Goal: Task Accomplishment & Management: Use online tool/utility

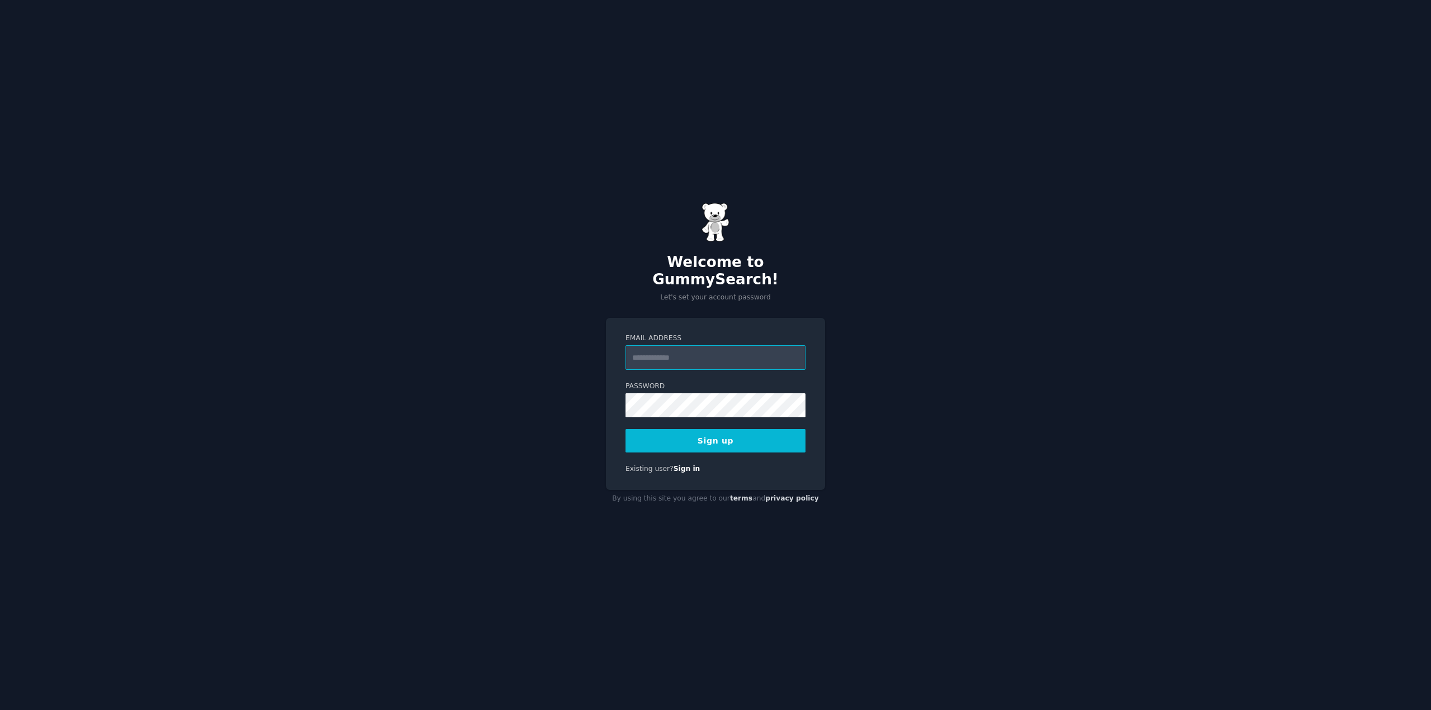
click at [706, 352] on input "Email Address" at bounding box center [715, 357] width 180 height 25
type input "**********"
click at [770, 431] on button "Sign up" at bounding box center [715, 440] width 180 height 23
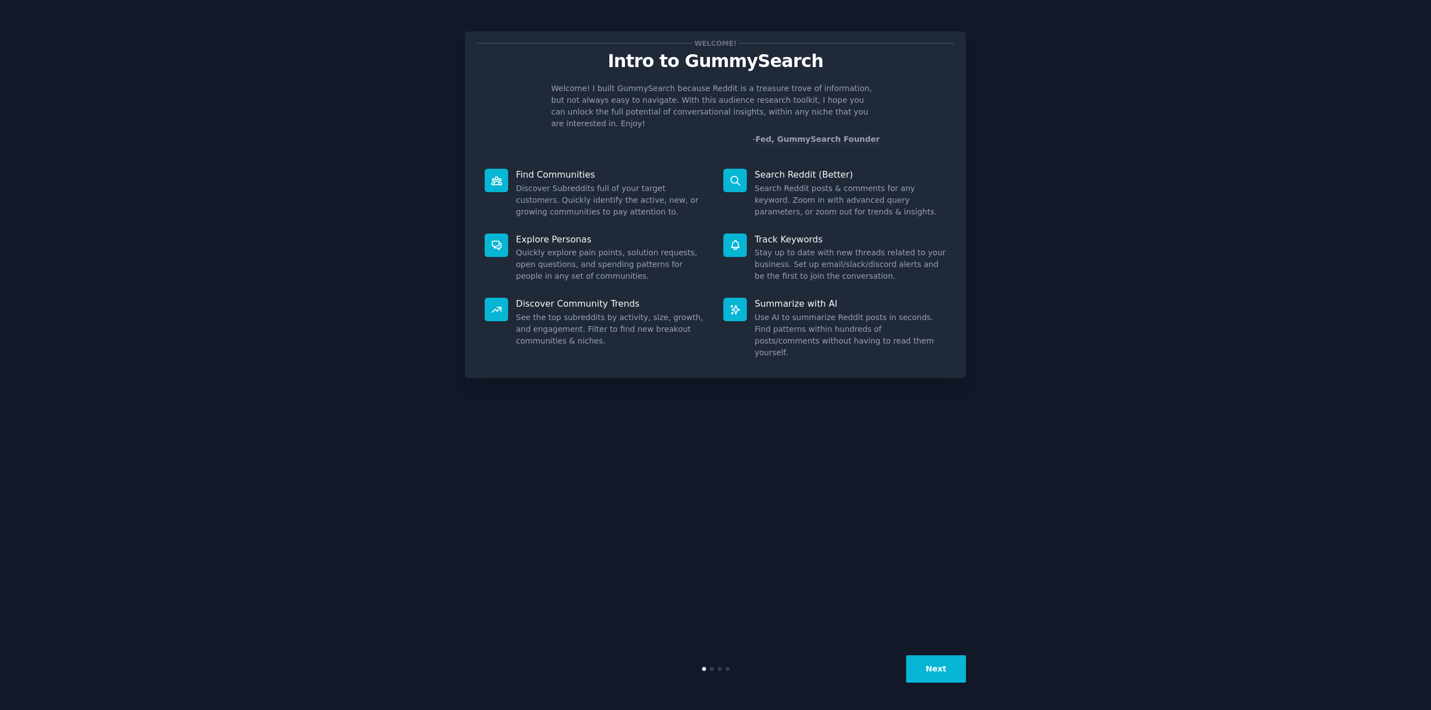
click at [1067, 269] on div "Welcome! Intro to GummySearch Welcome! I built GummySearch because Reddit is a …" at bounding box center [715, 355] width 1399 height 679
click at [933, 666] on button "Next" at bounding box center [936, 669] width 60 height 27
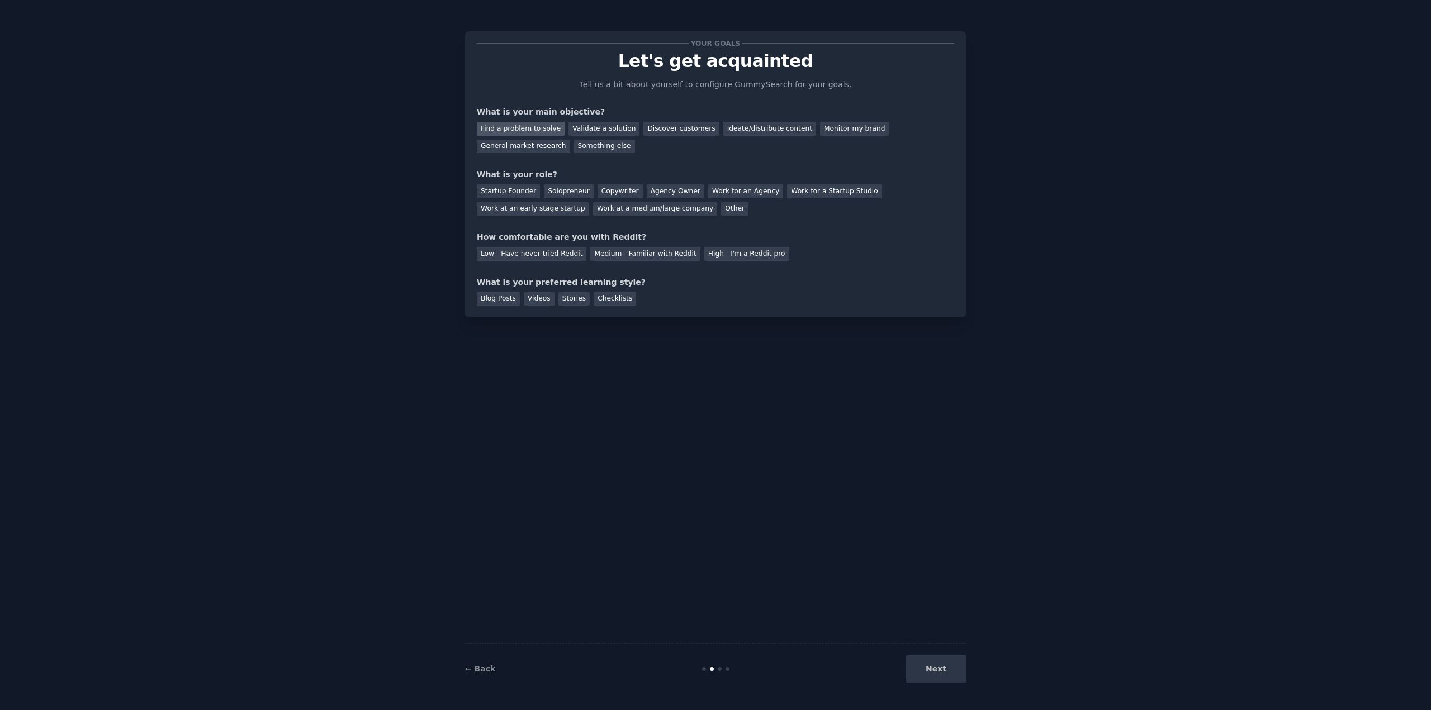
click at [544, 134] on div "Find a problem to solve" at bounding box center [521, 129] width 88 height 14
click at [599, 163] on div "Your goals Let's get acquainted Tell us a bit about yourself to configure Gummy…" at bounding box center [715, 174] width 477 height 263
drag, startPoint x: 516, startPoint y: 192, endPoint x: 707, endPoint y: 214, distance: 192.4
click at [707, 214] on div "Startup Founder Solopreneur Copywriter Agency Owner Work for an Agency Work for…" at bounding box center [715, 198] width 477 height 35
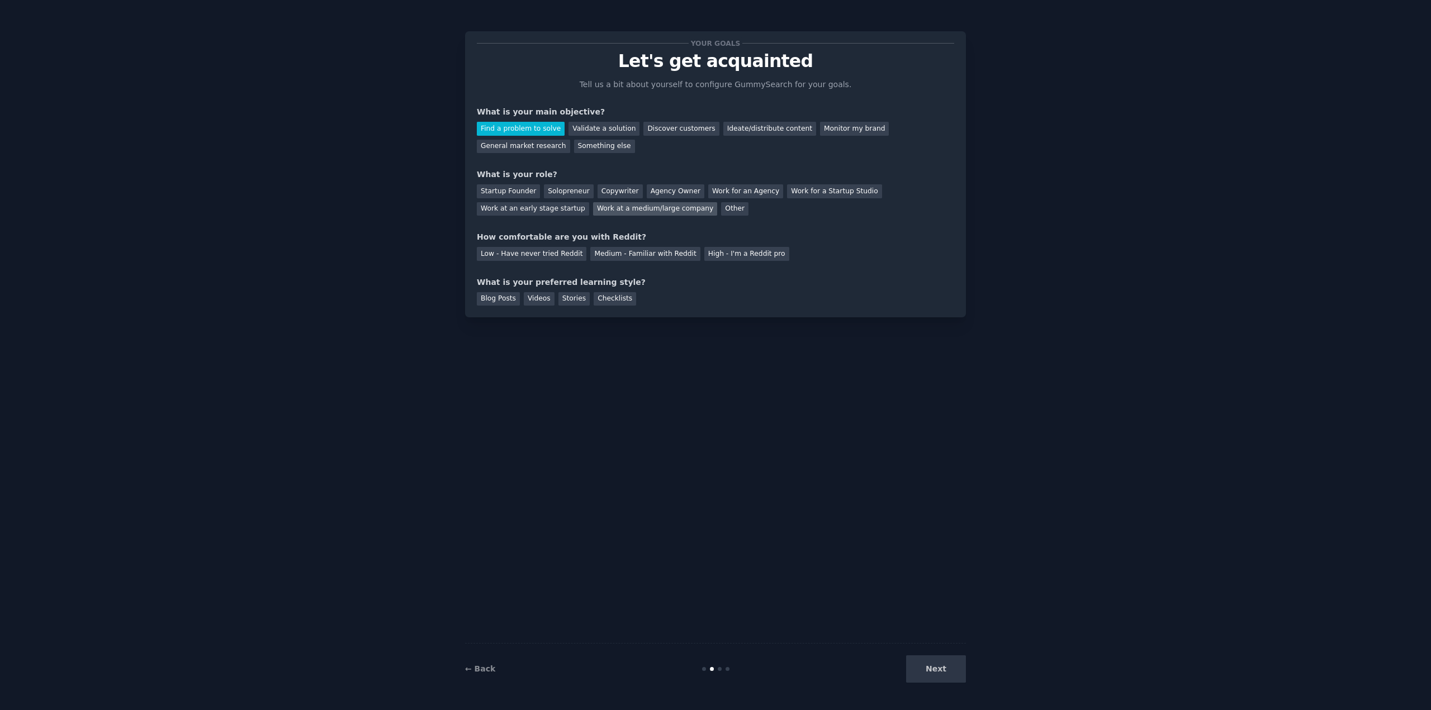
click at [593, 206] on div "Work at a medium/large company" at bounding box center [655, 209] width 124 height 14
click at [627, 253] on div "Medium - Familiar with Reddit" at bounding box center [645, 254] width 110 height 14
drag, startPoint x: 496, startPoint y: 284, endPoint x: 639, endPoint y: 286, distance: 143.6
click at [639, 286] on div "What is your preferred learning style?" at bounding box center [715, 283] width 477 height 12
click at [656, 288] on div "Blog Posts Videos Stories Checklists" at bounding box center [715, 297] width 477 height 18
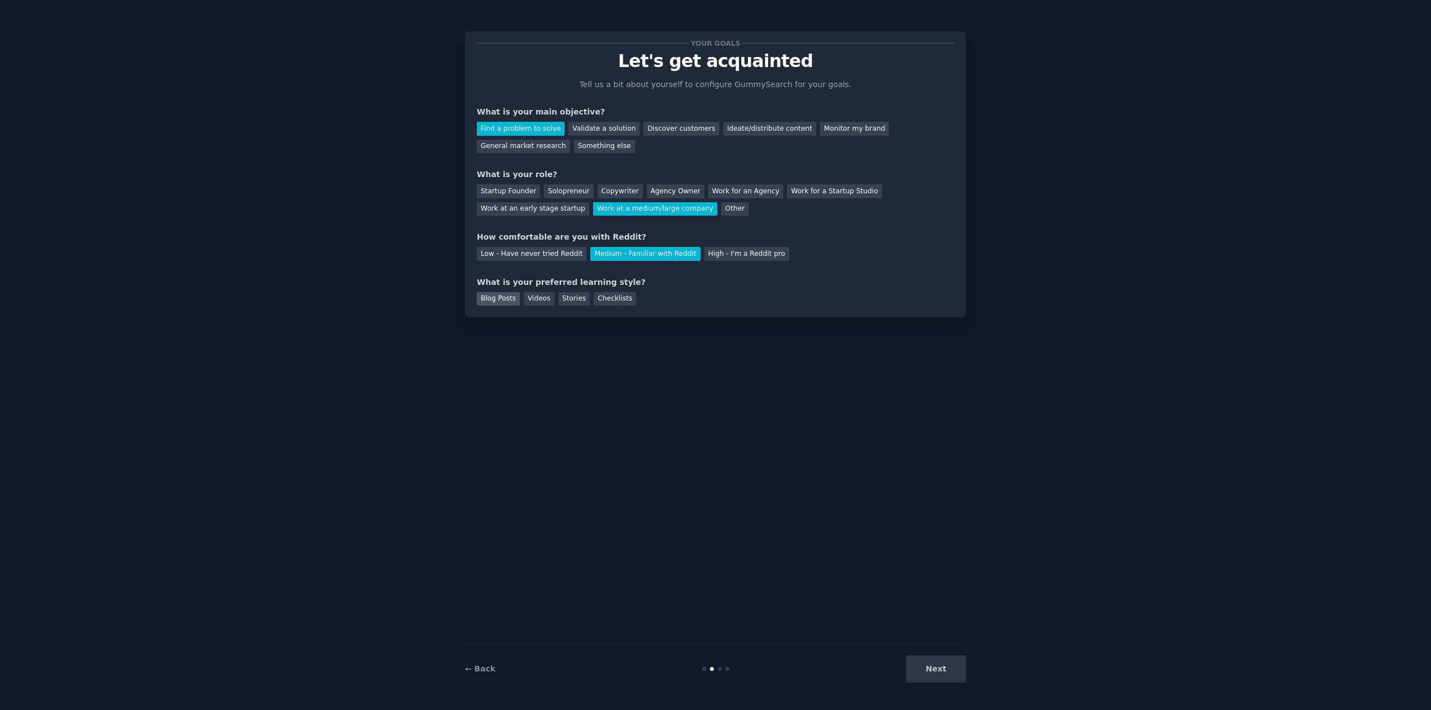
click at [501, 302] on div "Blog Posts" at bounding box center [498, 299] width 43 height 14
click at [531, 302] on div "Videos" at bounding box center [539, 299] width 31 height 14
click at [567, 301] on div "Stories" at bounding box center [573, 299] width 31 height 14
click at [597, 300] on div "Checklists" at bounding box center [614, 299] width 42 height 14
click at [497, 305] on div "Blog Posts" at bounding box center [498, 299] width 43 height 14
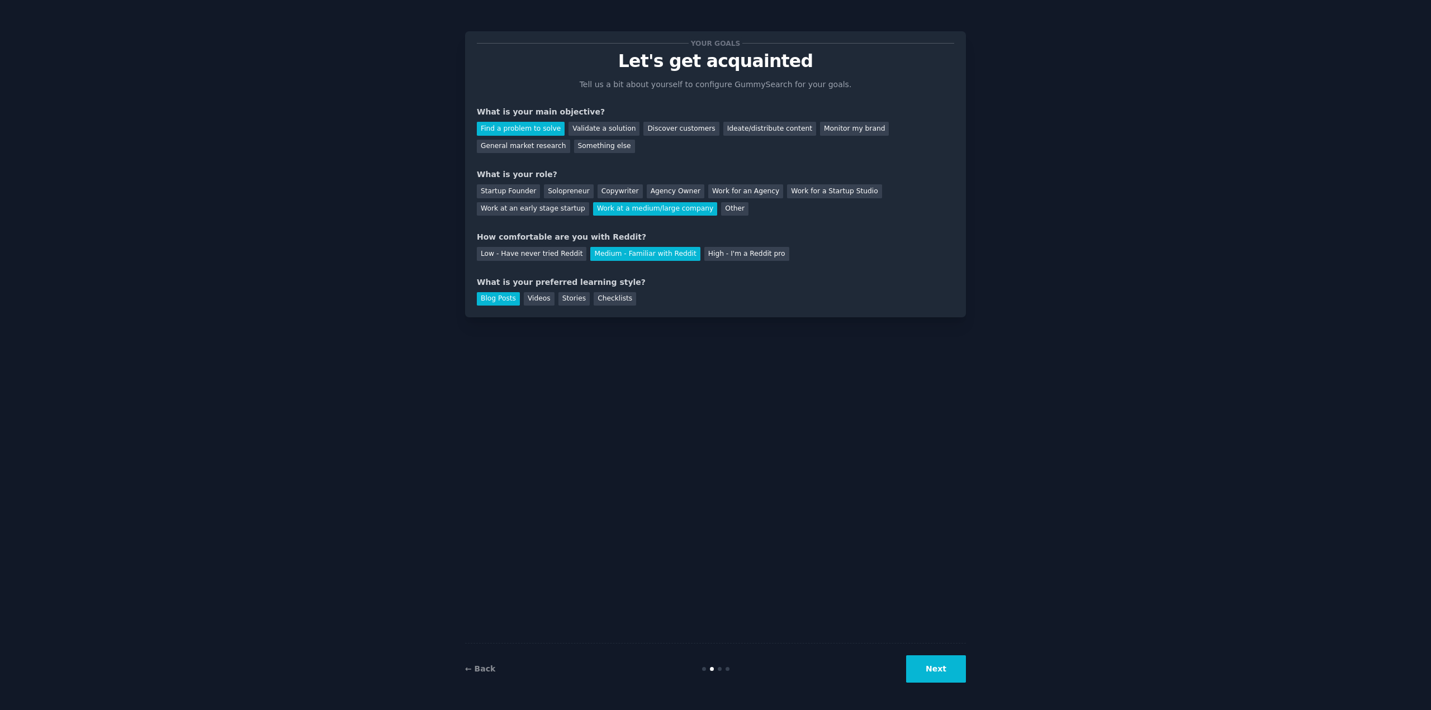
click at [523, 306] on div "Your goals Let's get acquainted Tell us a bit about yourself to configure Gummy…" at bounding box center [715, 174] width 501 height 286
click at [525, 298] on div "Videos" at bounding box center [539, 299] width 31 height 14
drag, startPoint x: 501, startPoint y: 297, endPoint x: 502, endPoint y: 302, distance: 5.7
click at [502, 302] on div "Blog Posts" at bounding box center [498, 299] width 43 height 14
click at [645, 303] on div "Blog Posts Videos Stories Checklists" at bounding box center [715, 297] width 477 height 18
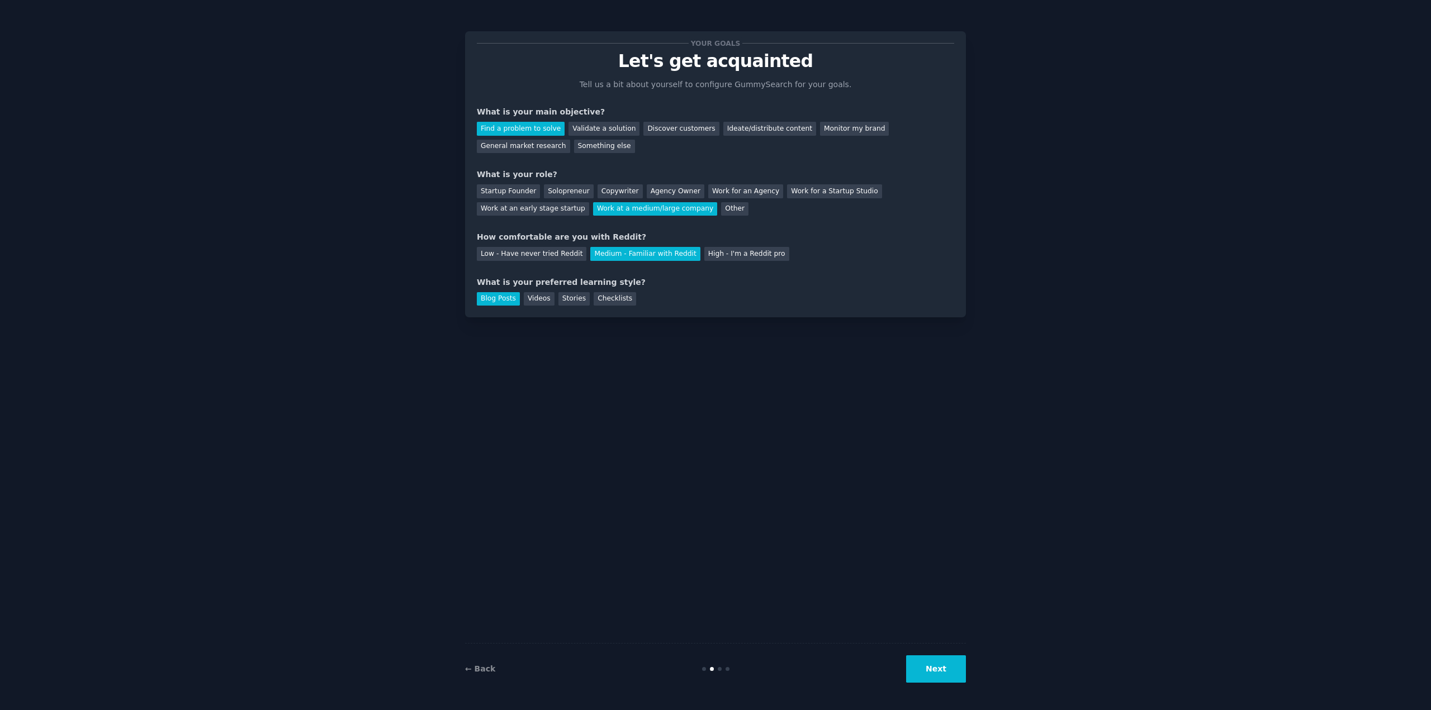
click at [530, 307] on div "Your goals Let's get acquainted Tell us a bit about yourself to configure Gummy…" at bounding box center [715, 174] width 501 height 286
click at [534, 303] on div "Videos" at bounding box center [539, 299] width 31 height 14
click at [947, 678] on button "Next" at bounding box center [936, 669] width 60 height 27
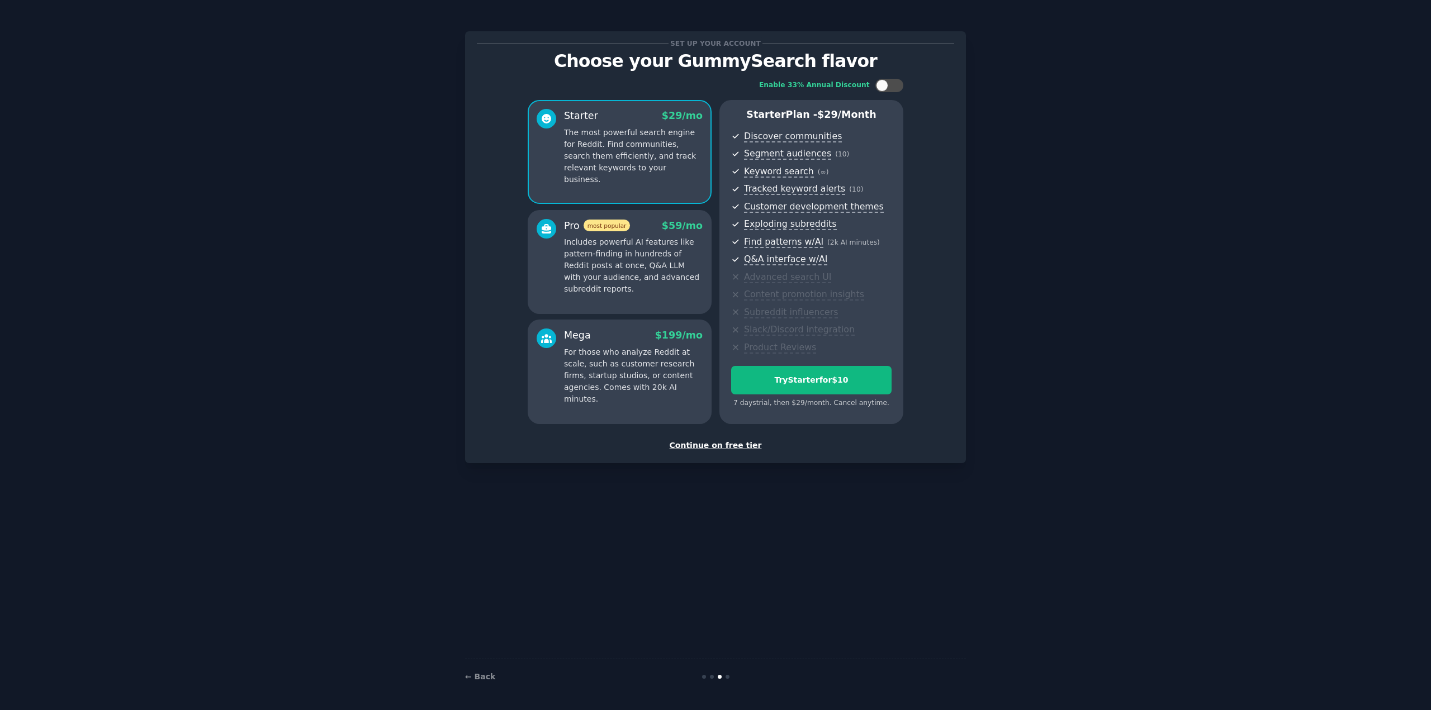
click at [728, 448] on div "Continue on free tier" at bounding box center [715, 446] width 477 height 12
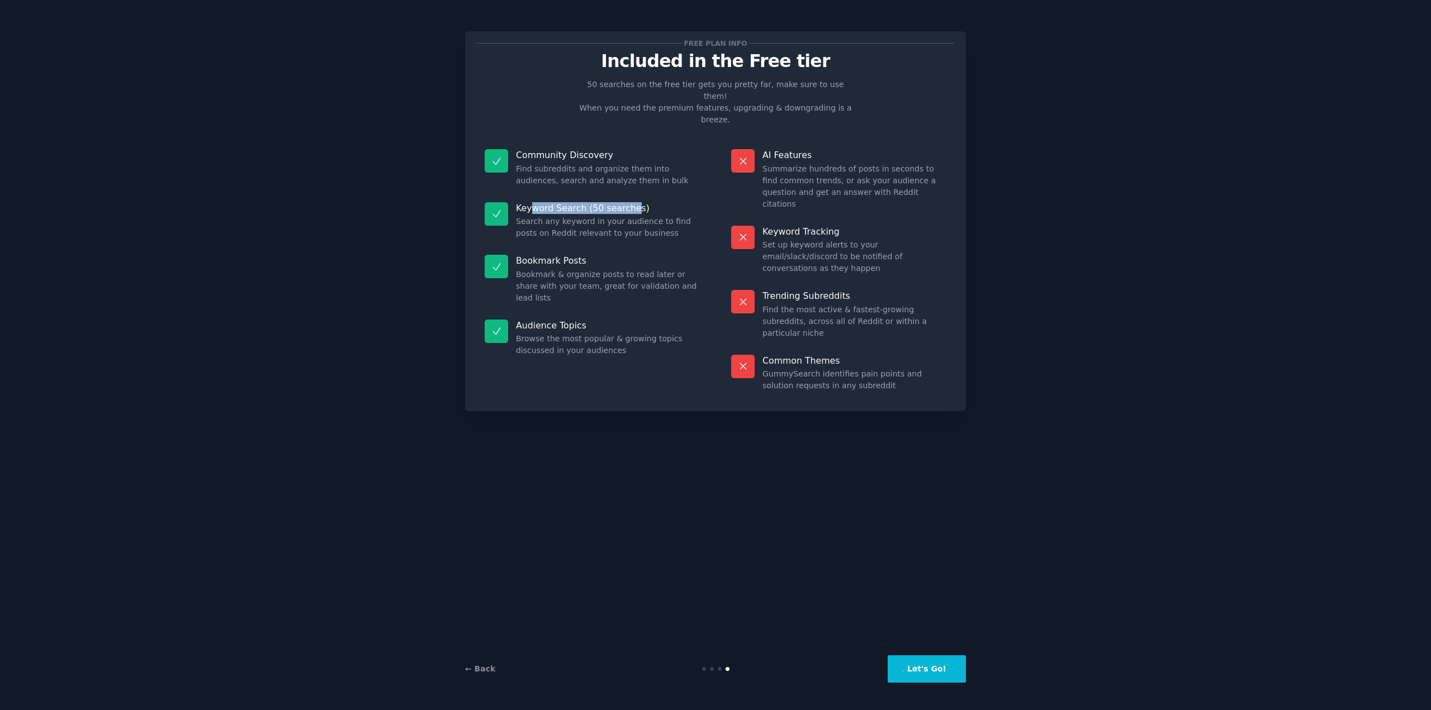
drag, startPoint x: 529, startPoint y: 186, endPoint x: 629, endPoint y: 187, distance: 100.6
click at [628, 202] on p "Keyword Search (50 searches)" at bounding box center [608, 208] width 184 height 12
drag, startPoint x: 537, startPoint y: 201, endPoint x: 625, endPoint y: 210, distance: 88.7
click at [603, 216] on dd "Search any keyword in your audience to find posts on Reddit relevant to your bu…" at bounding box center [608, 227] width 184 height 23
click at [638, 222] on div "Keyword Search (50 searches) Search any keyword in your audience to find posts …" at bounding box center [592, 220] width 231 height 53
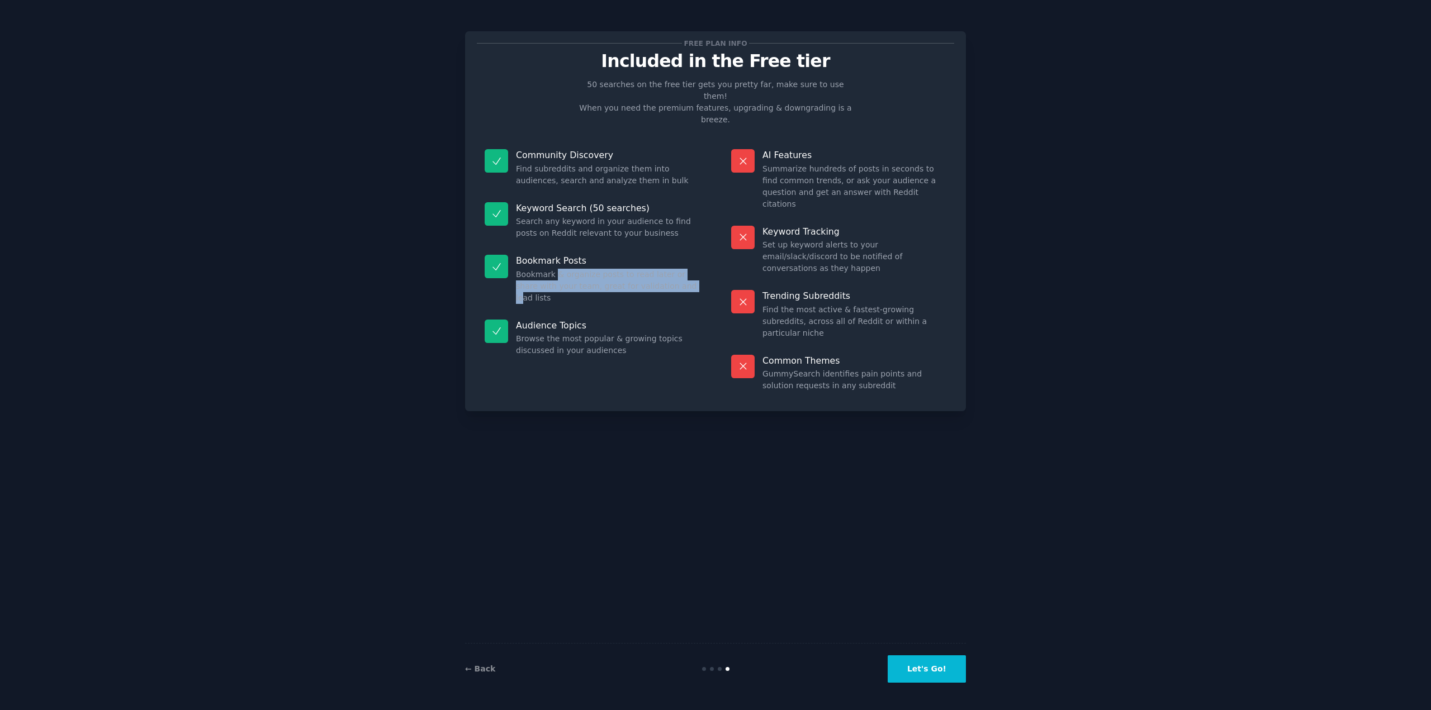
drag, startPoint x: 554, startPoint y: 252, endPoint x: 660, endPoint y: 264, distance: 106.9
click at [659, 269] on dd "Bookmark & organize posts to read later or share with your team, great for vali…" at bounding box center [608, 286] width 184 height 35
click at [571, 333] on dd "Browse the most popular & growing topics discussed in your audiences" at bounding box center [608, 344] width 184 height 23
drag, startPoint x: 789, startPoint y: 268, endPoint x: 847, endPoint y: 282, distance: 60.5
click at [846, 304] on dd "Find the most active & fastest-growing subreddits, across all of Reddit or with…" at bounding box center [854, 321] width 184 height 35
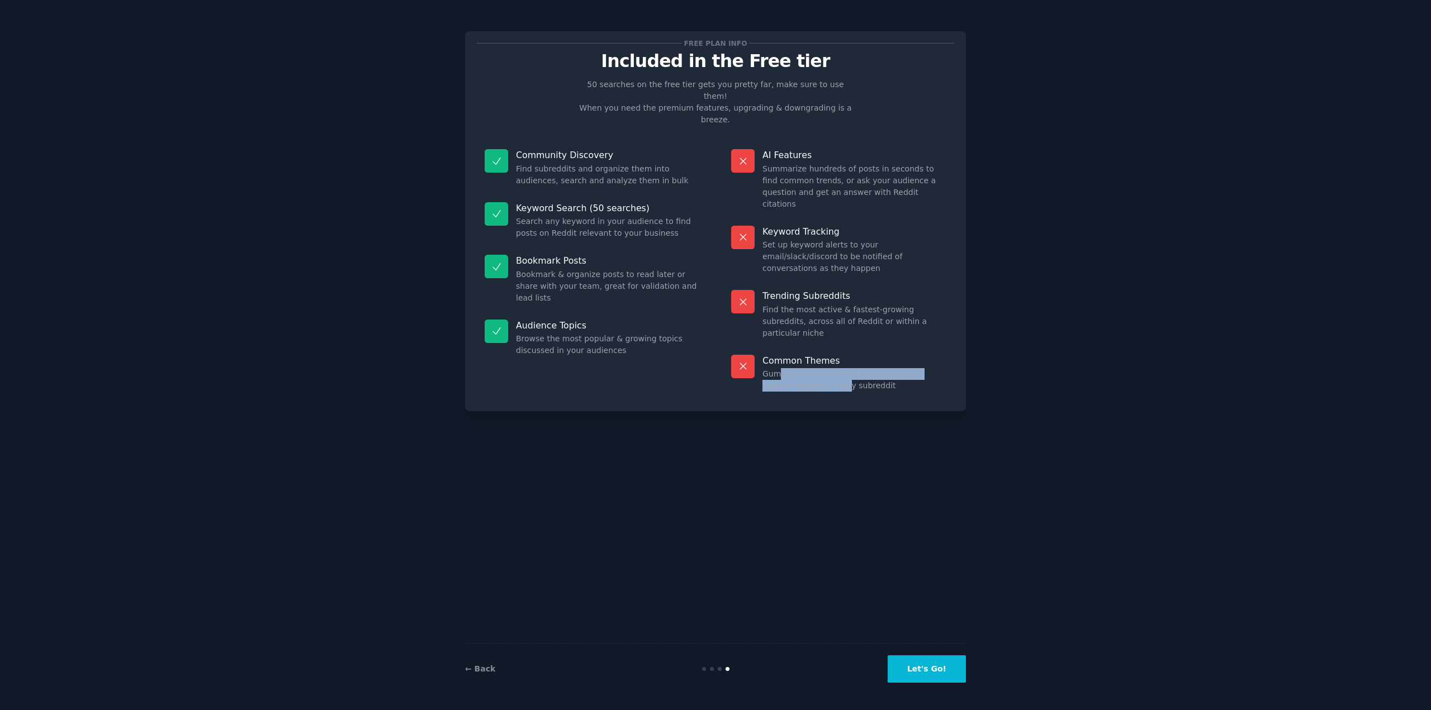
drag, startPoint x: 782, startPoint y: 314, endPoint x: 842, endPoint y: 336, distance: 63.8
click at [816, 368] on dd "GummySearch identifies pain points and solution requests in any subreddit" at bounding box center [854, 379] width 184 height 23
drag, startPoint x: 787, startPoint y: 212, endPoint x: 849, endPoint y: 224, distance: 62.7
click at [813, 239] on dd "Set up keyword alerts to your email/slack/discord to be notified of conversatio…" at bounding box center [854, 256] width 184 height 35
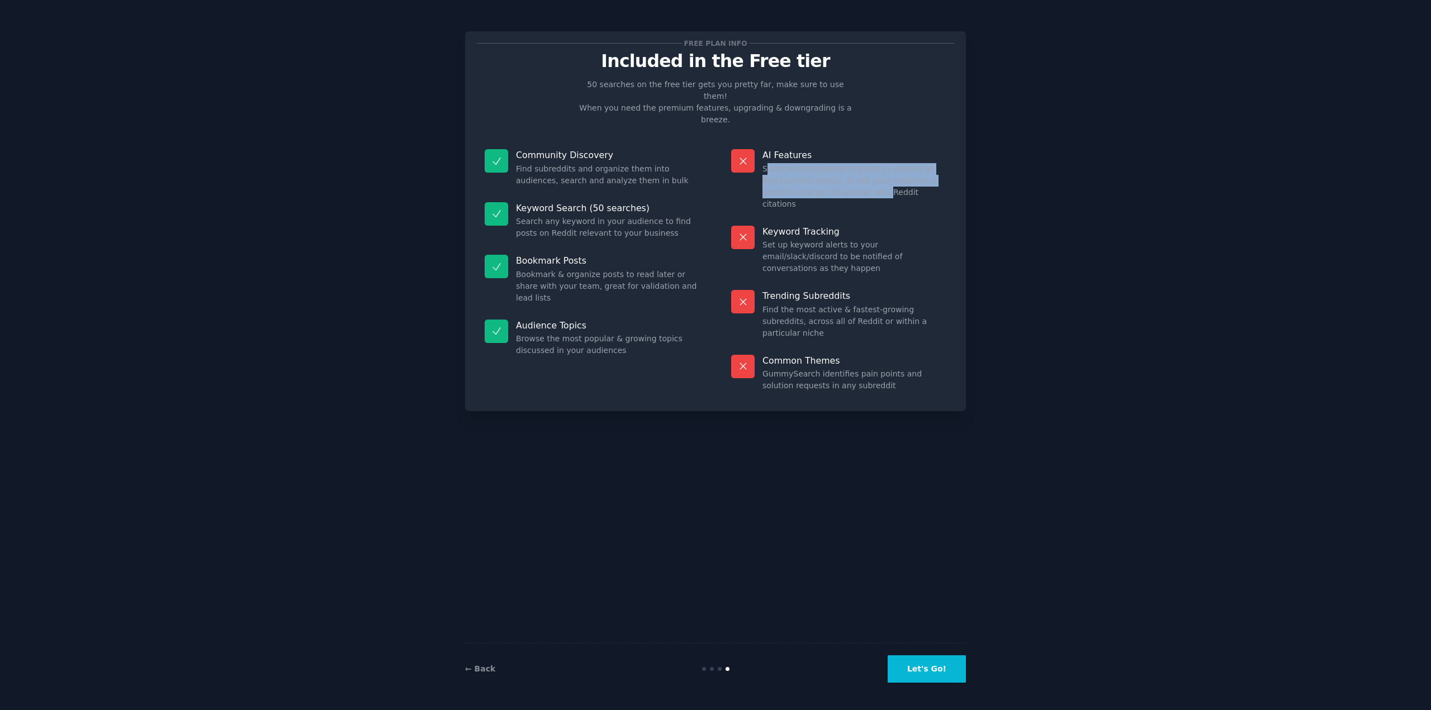
drag, startPoint x: 765, startPoint y: 146, endPoint x: 884, endPoint y: 274, distance: 174.8
click at [849, 189] on dl "AI Features Summarize hundreds of posts in seconds to find common trends, or as…" at bounding box center [838, 270] width 231 height 258
click at [888, 355] on p "Common Themes" at bounding box center [854, 361] width 184 height 12
click at [934, 686] on div "← Back Let's Go!" at bounding box center [715, 668] width 501 height 51
click at [933, 668] on button "Let's Go!" at bounding box center [926, 669] width 78 height 27
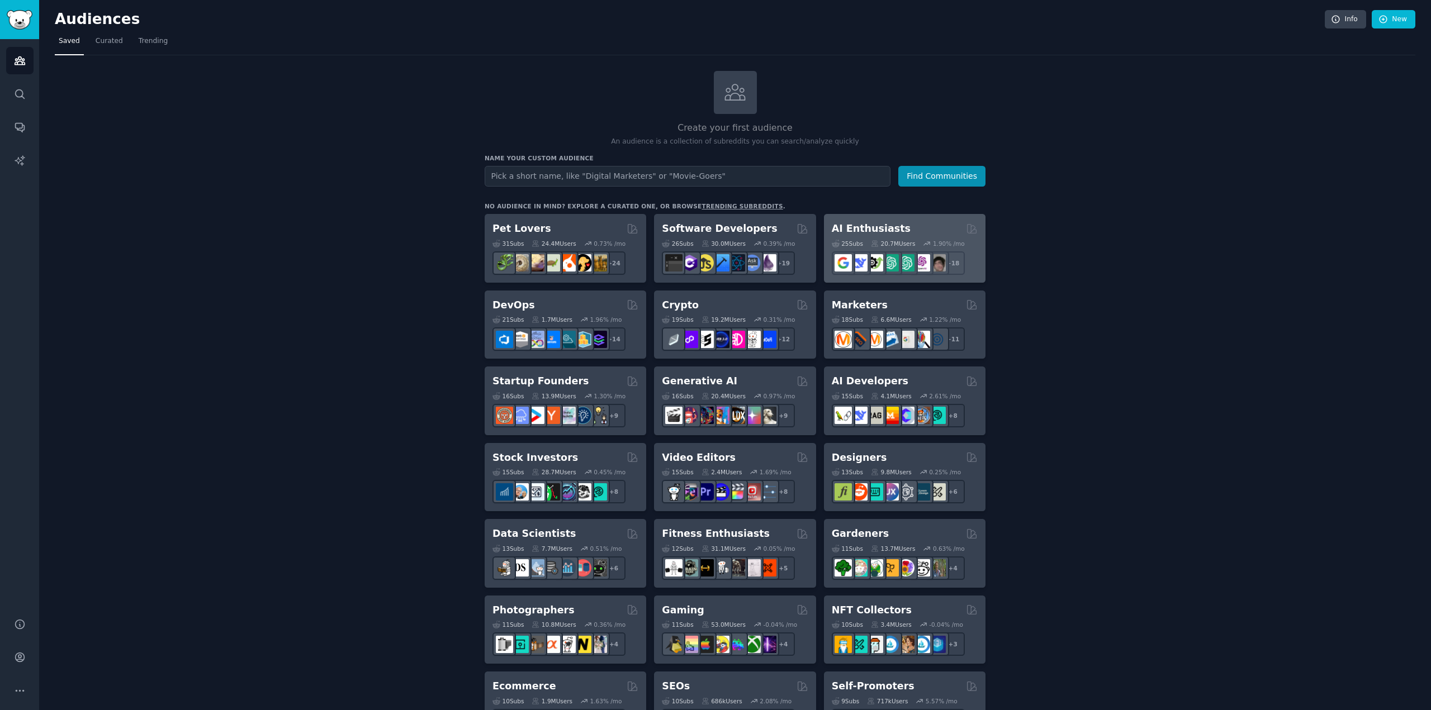
click at [905, 230] on div "AI Enthusiasts" at bounding box center [905, 229] width 146 height 14
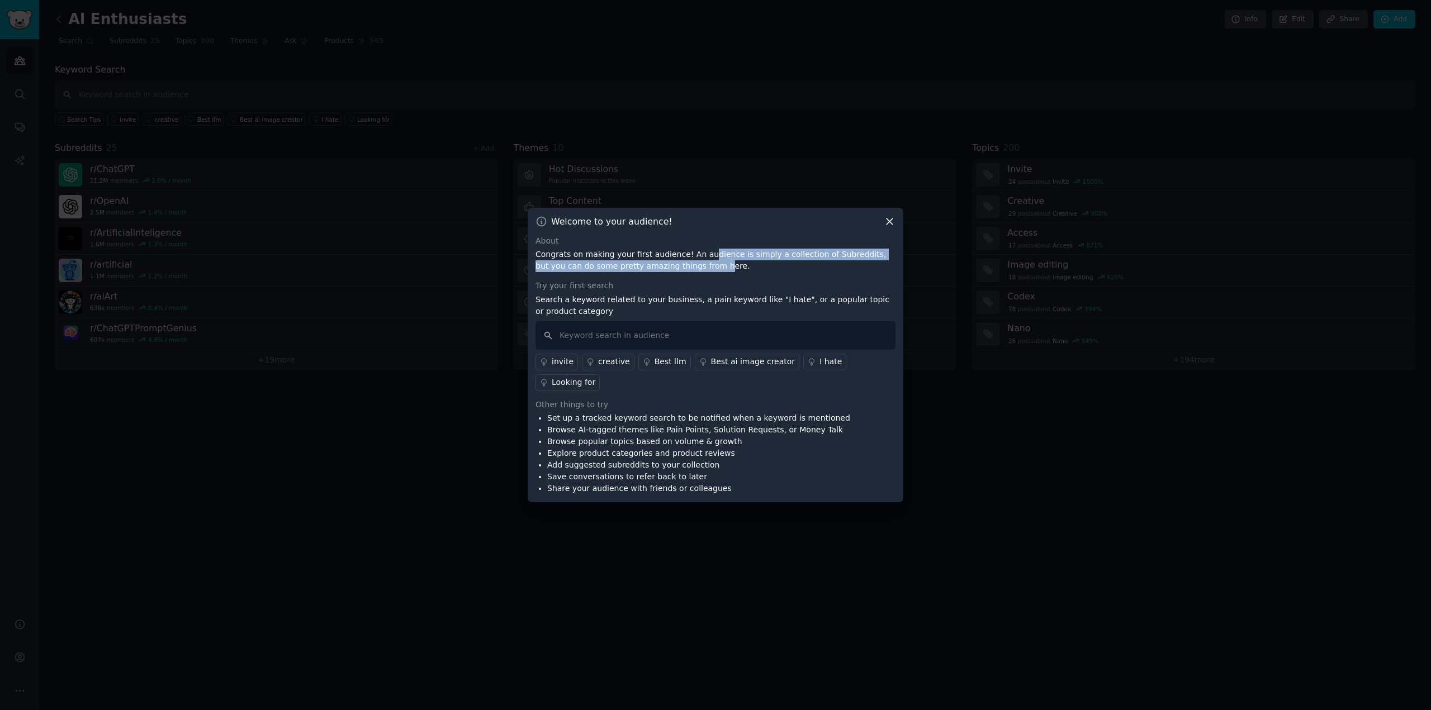
drag, startPoint x: 694, startPoint y: 266, endPoint x: 667, endPoint y: 272, distance: 26.9
click at [667, 272] on p "Congrats on making your first audience! An audience is simply a collection of S…" at bounding box center [715, 260] width 360 height 23
click at [653, 287] on div "About Congrats on making your first audience! An audience is simply a collectio…" at bounding box center [715, 365] width 360 height 260
click at [694, 350] on input "text" at bounding box center [715, 335] width 360 height 29
type input "I stopped using"
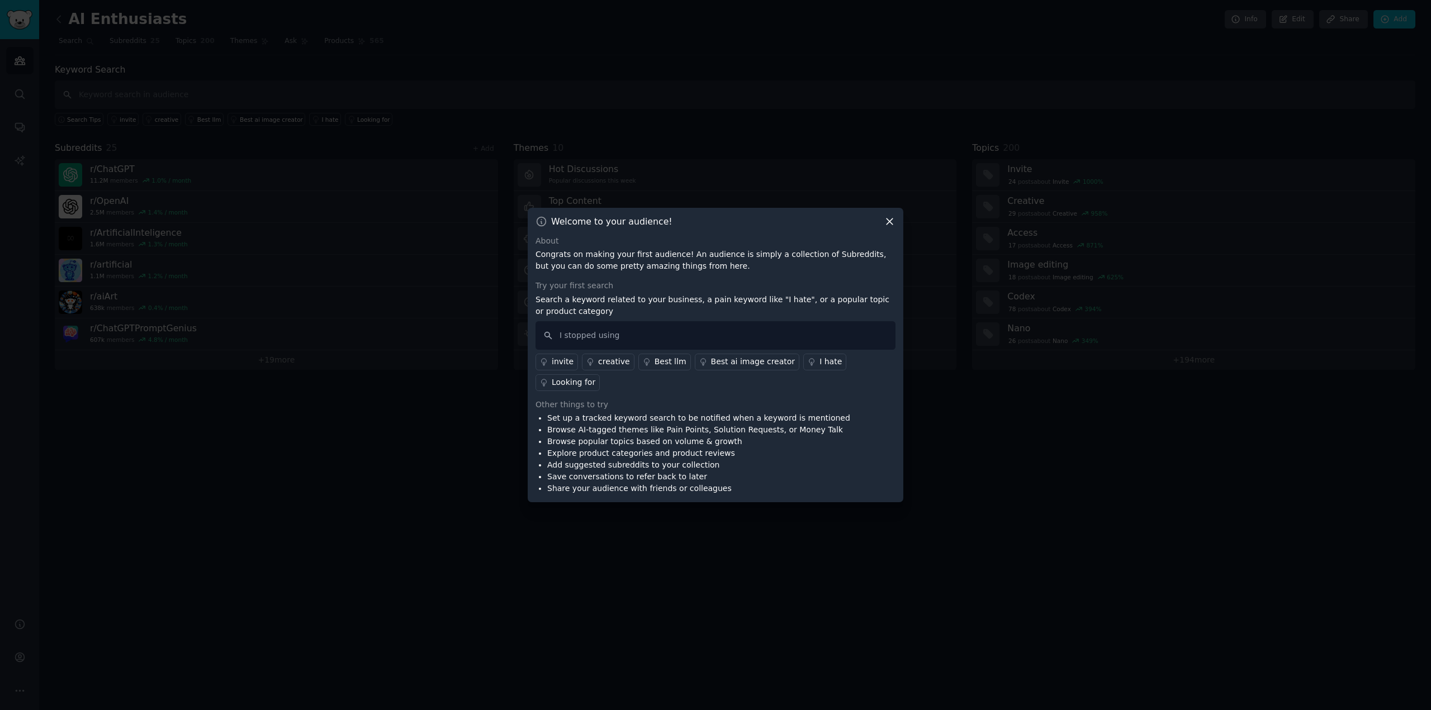
click at [706, 312] on p "Search a keyword related to your business, a pain keyword like "I hate", or a p…" at bounding box center [715, 305] width 360 height 23
click at [694, 346] on input "I stopped using" at bounding box center [715, 335] width 360 height 29
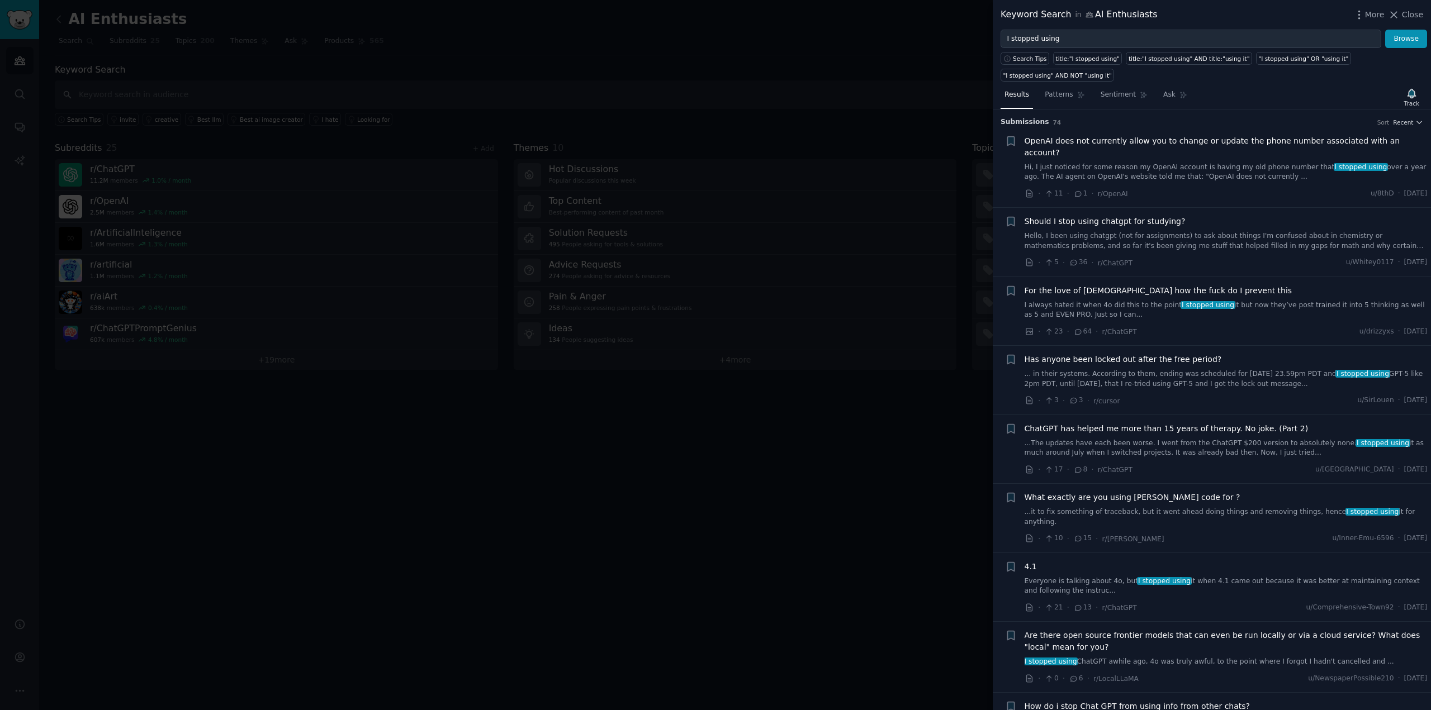
click at [845, 144] on div at bounding box center [715, 355] width 1431 height 710
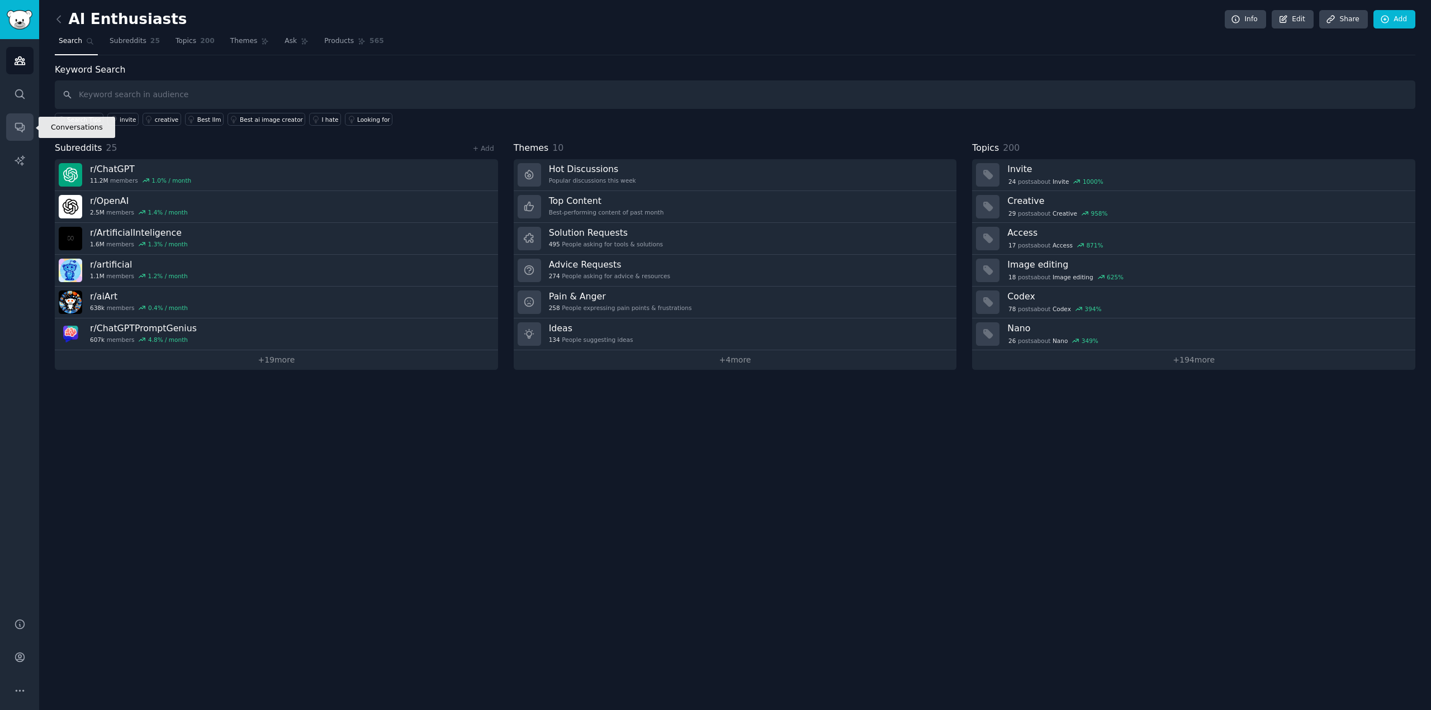
click at [18, 134] on link "Conversations" at bounding box center [19, 126] width 27 height 27
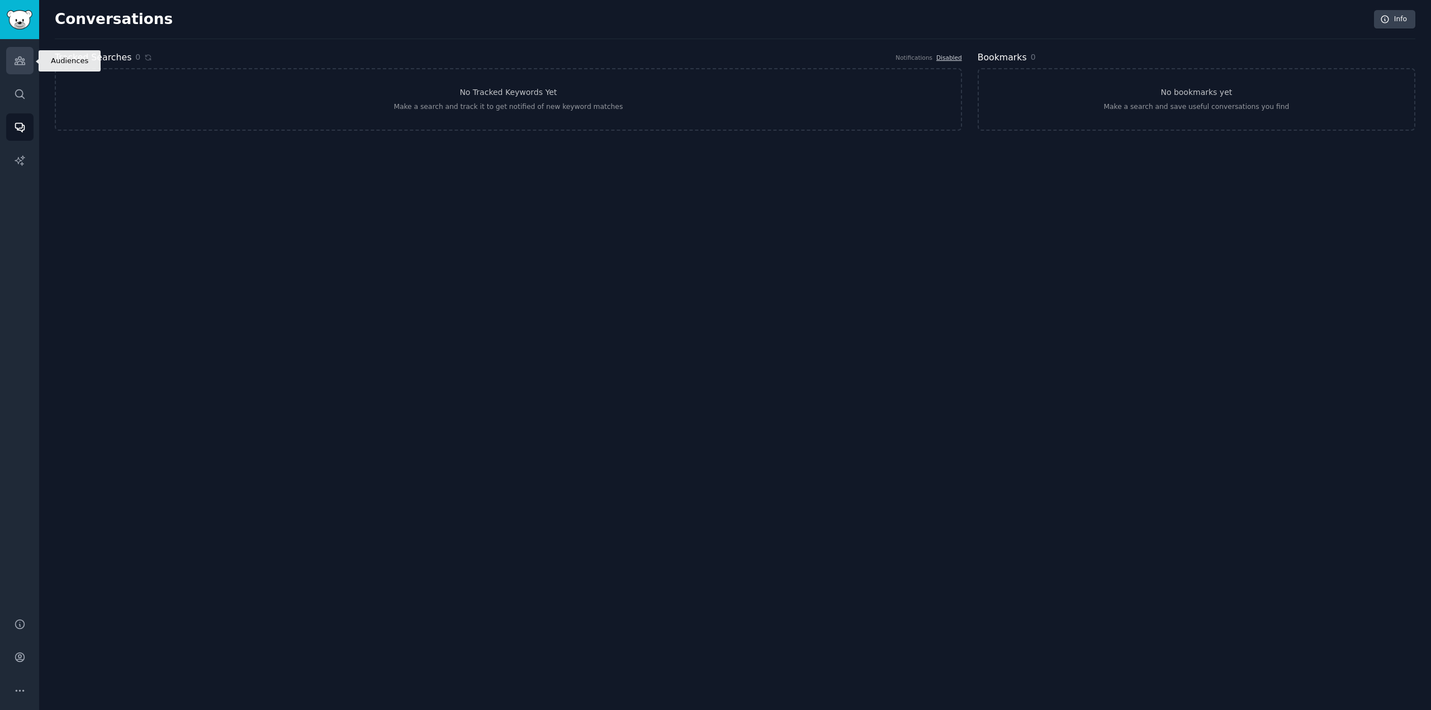
click at [21, 58] on icon "Sidebar" at bounding box center [20, 61] width 10 height 8
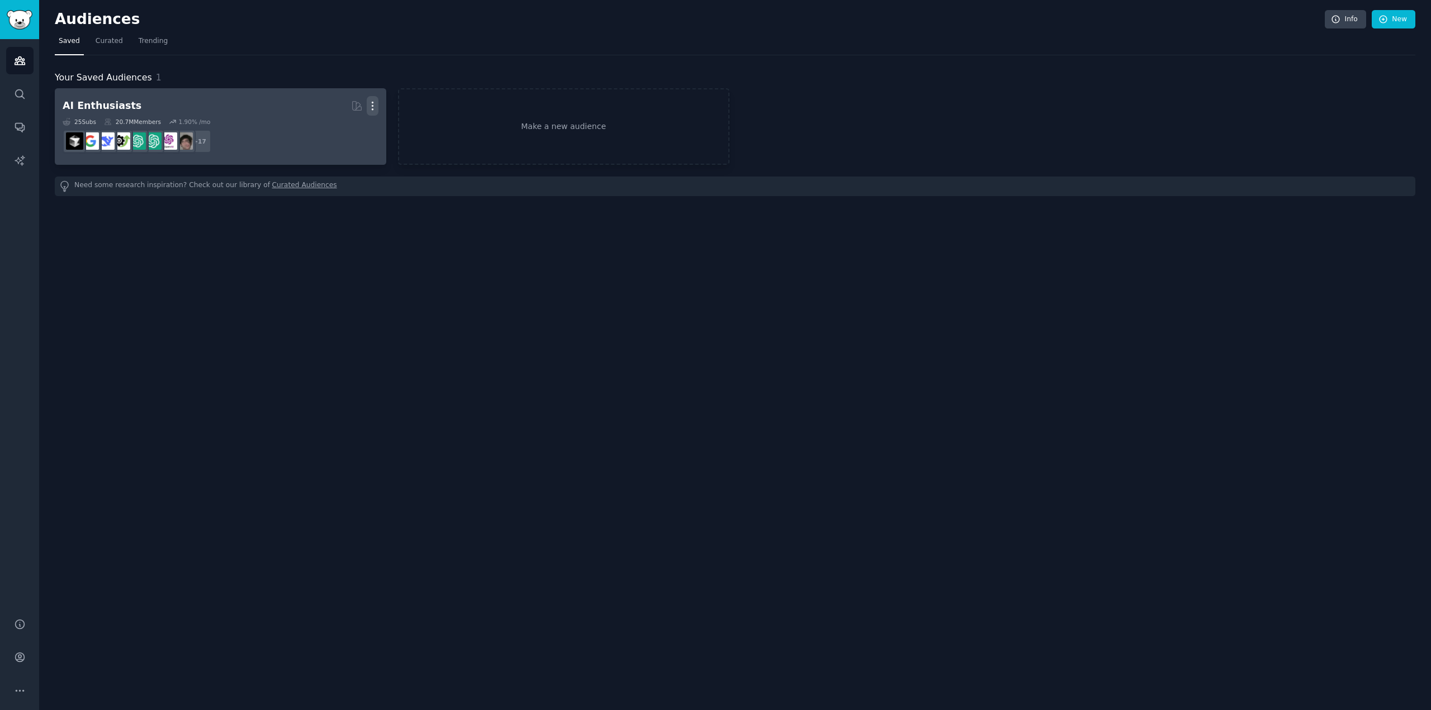
click at [372, 106] on icon "button" at bounding box center [372, 106] width 1 height 8
click at [325, 126] on icon at bounding box center [320, 130] width 12 height 12
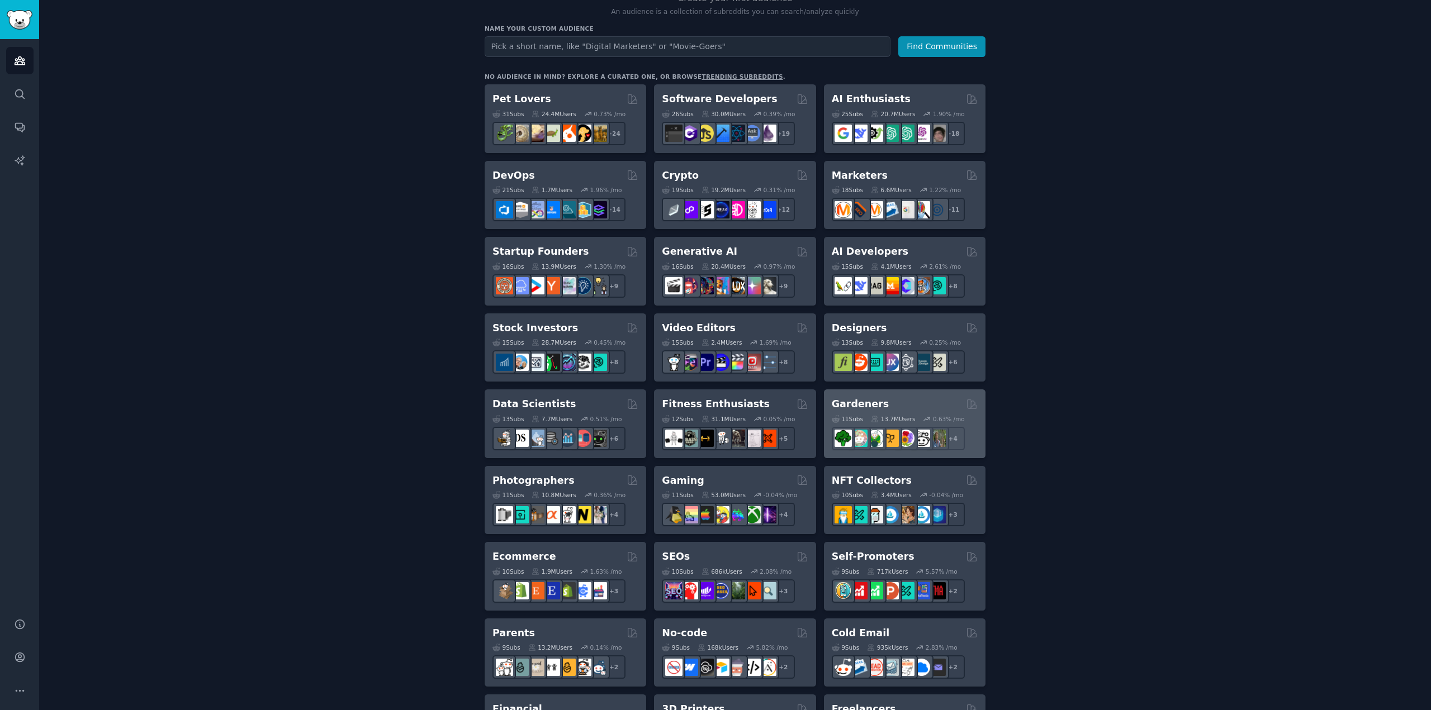
scroll to position [168, 0]
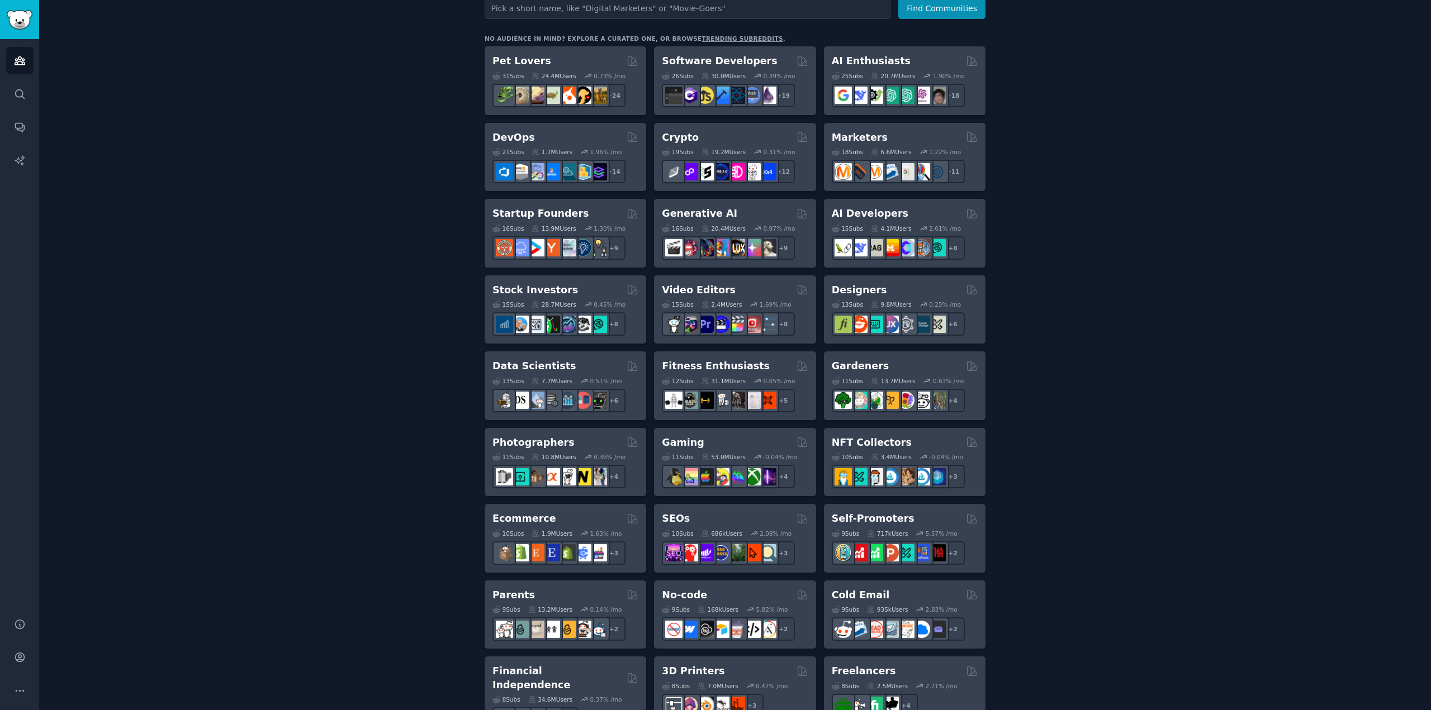
click at [1150, 385] on div "Create your first audience An audience is a collection of subreddits you can se…" at bounding box center [735, 511] width 1360 height 1217
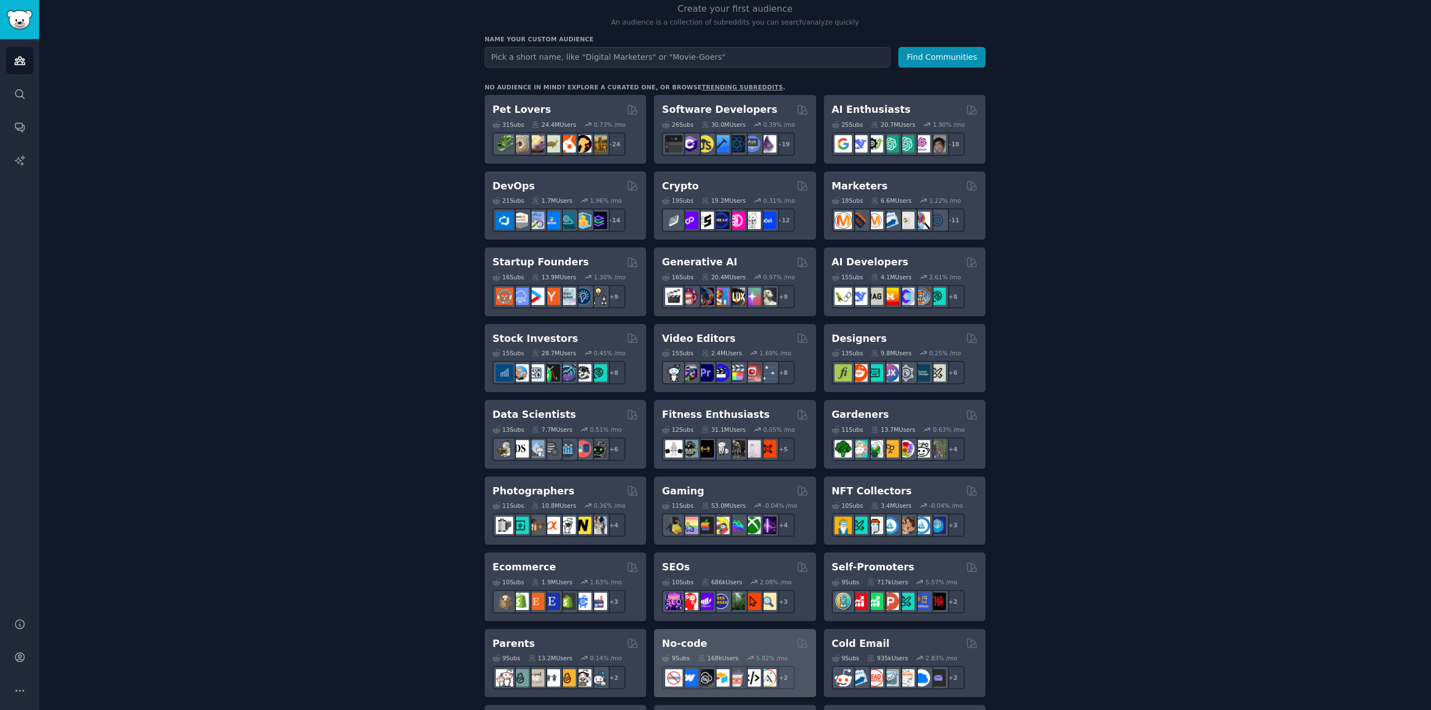
scroll to position [112, 0]
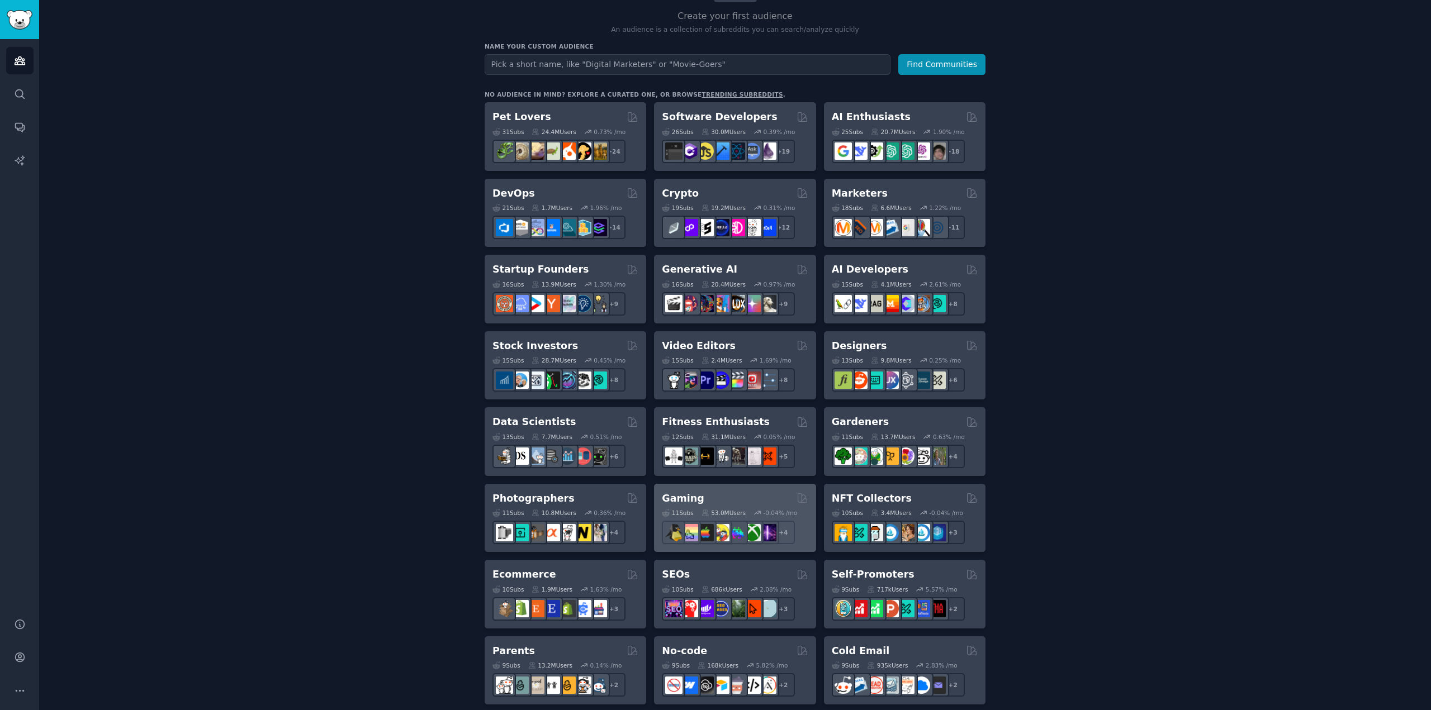
click at [719, 505] on div "11 Sub s 53.0M Users -0.04 % /mo + 4" at bounding box center [735, 524] width 146 height 39
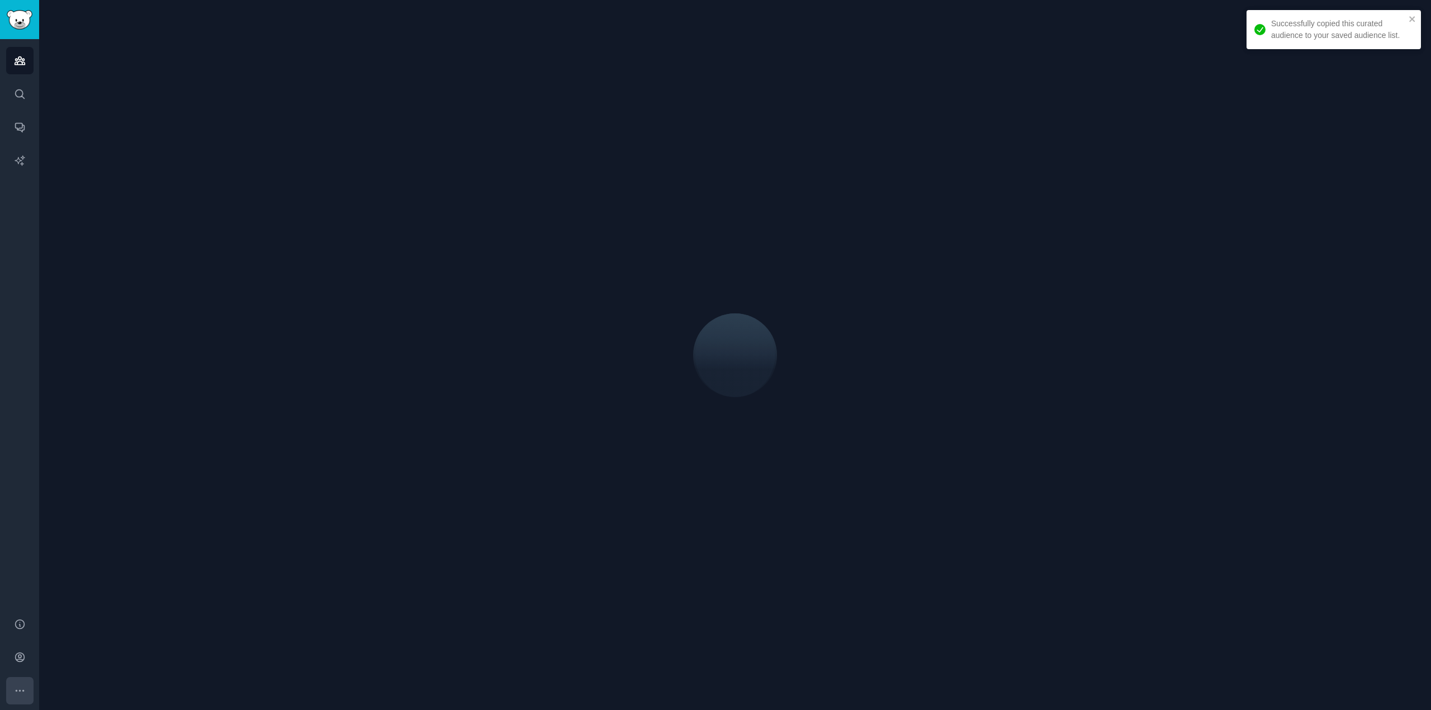
click at [21, 687] on icon "Sidebar" at bounding box center [20, 691] width 12 height 12
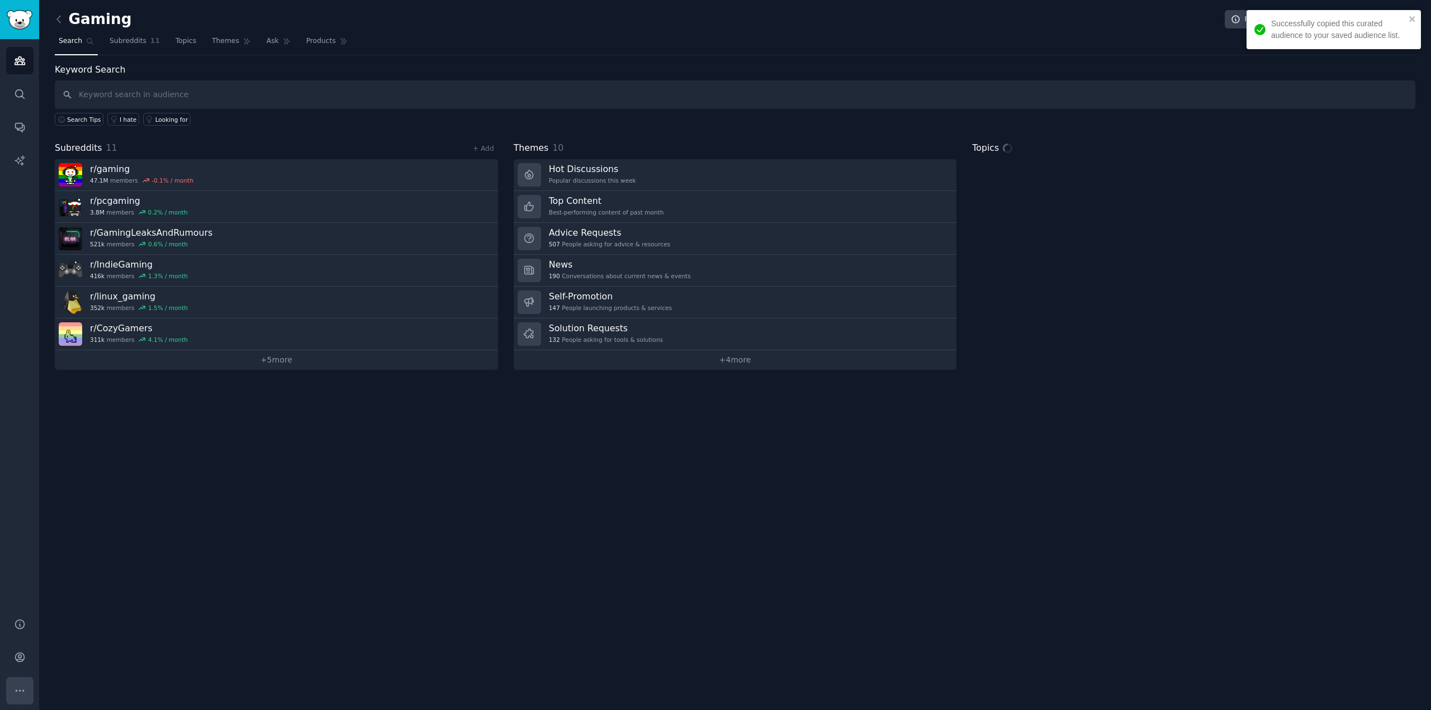
click at [25, 688] on icon "Sidebar" at bounding box center [20, 691] width 12 height 12
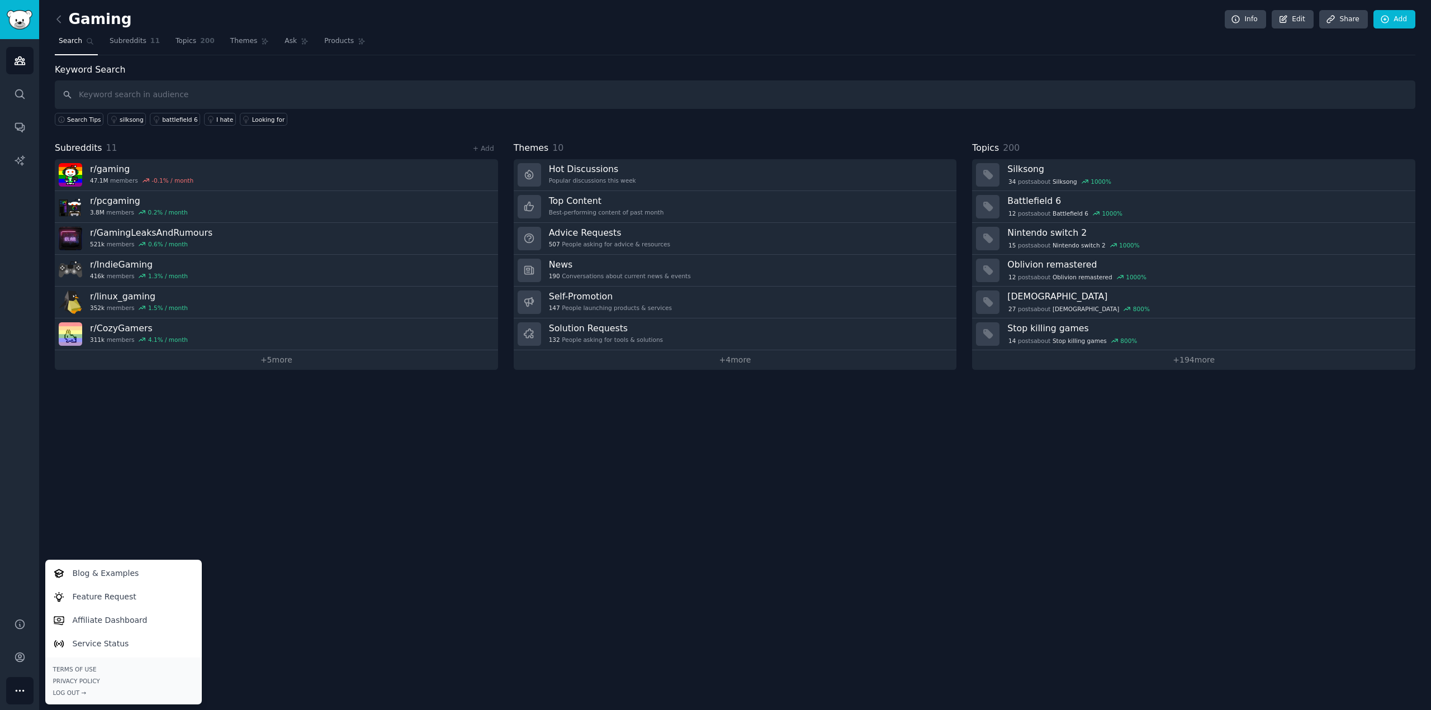
click at [24, 203] on div "Audiences Search Conversations AI Reports" at bounding box center [19, 322] width 39 height 566
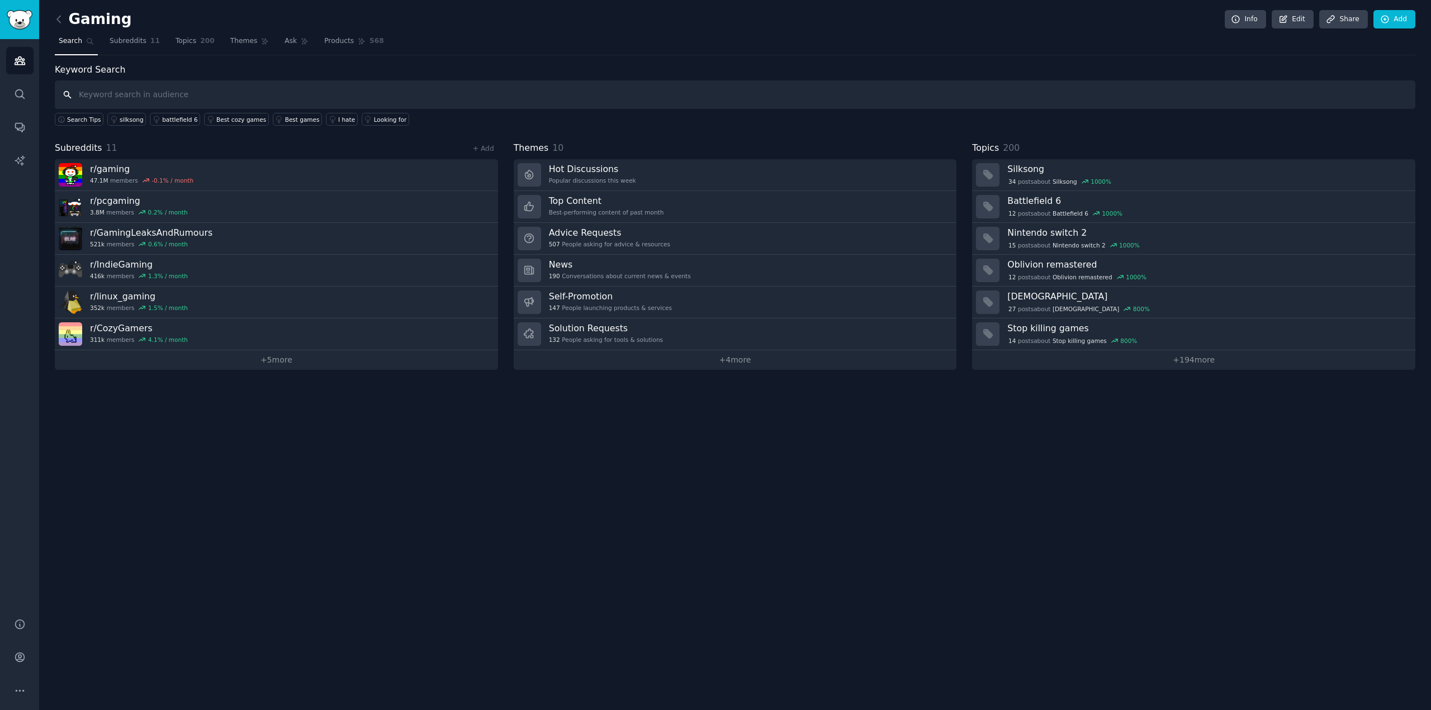
click at [156, 89] on input "text" at bounding box center [735, 94] width 1360 height 29
type input "stopped using"
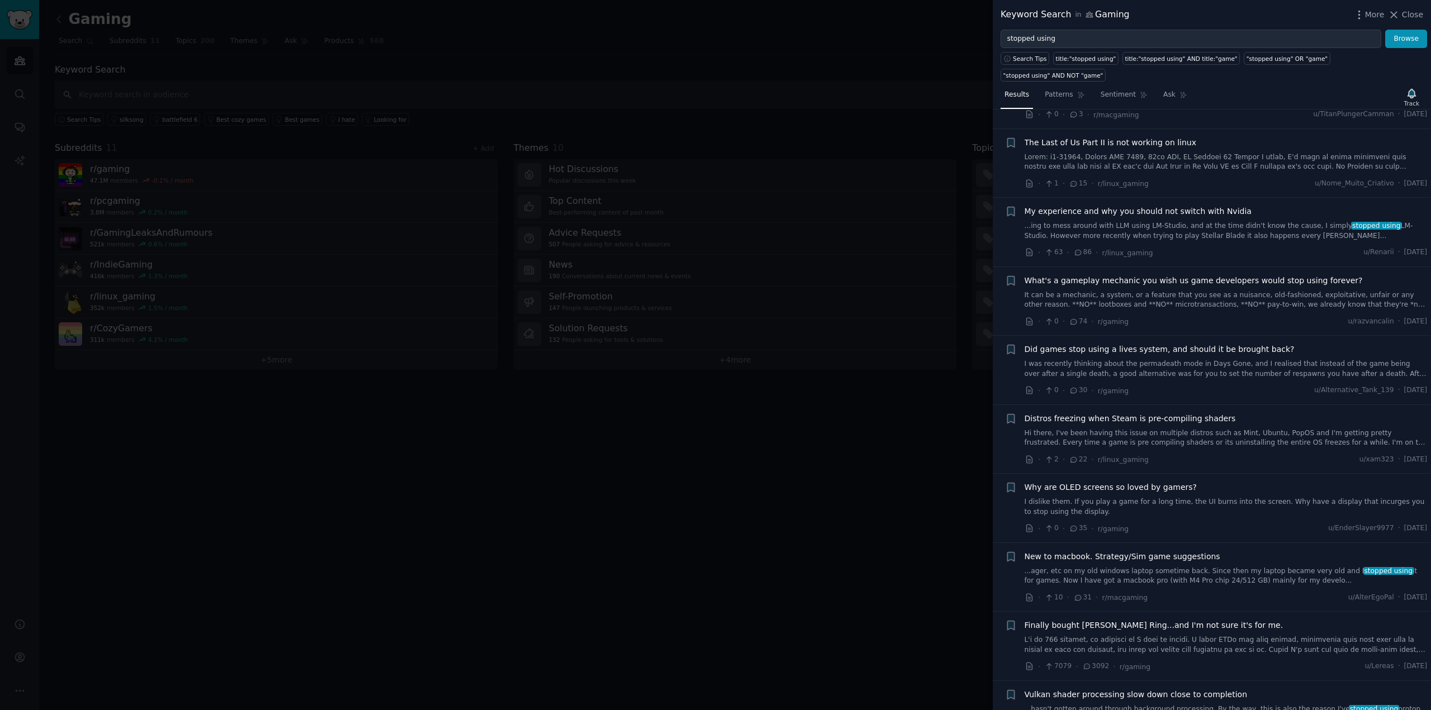
scroll to position [1006, 0]
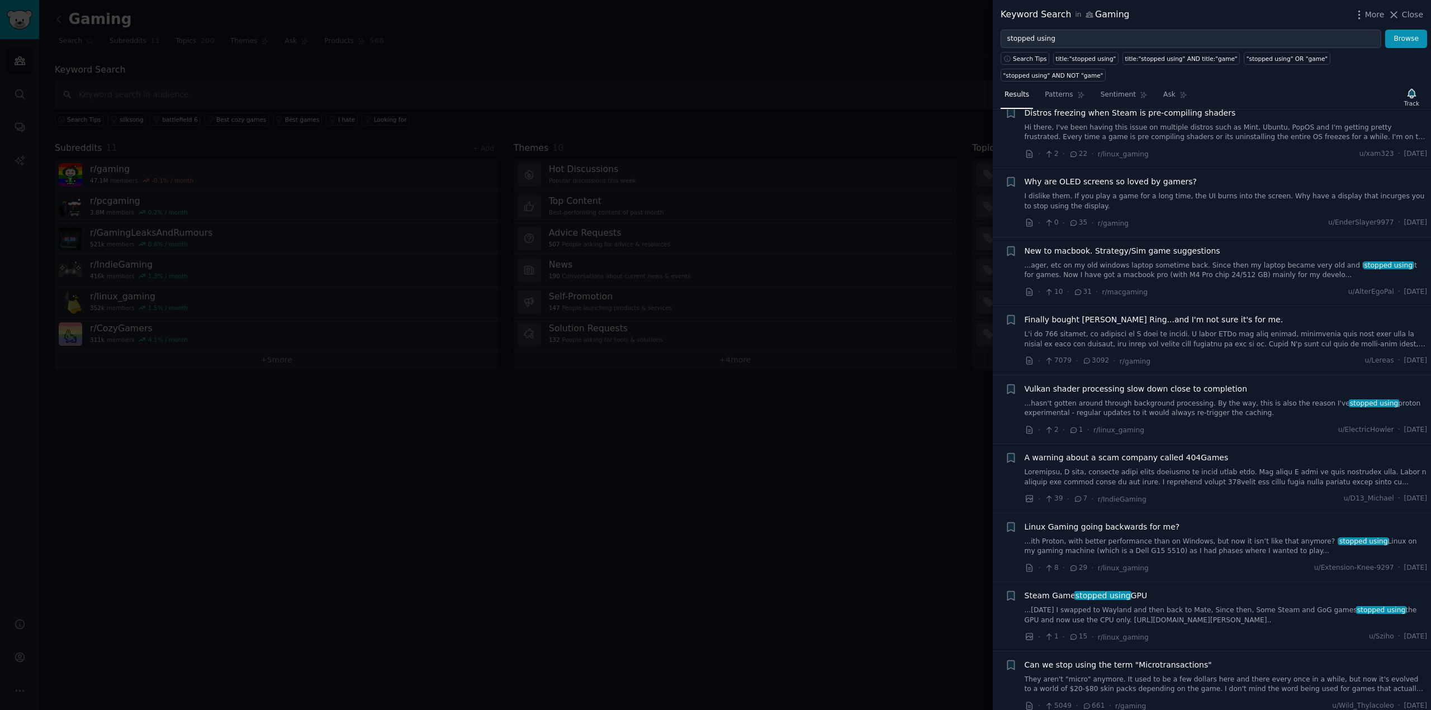
drag, startPoint x: 495, startPoint y: 492, endPoint x: 395, endPoint y: 312, distance: 206.2
click at [495, 492] on div at bounding box center [715, 355] width 1431 height 710
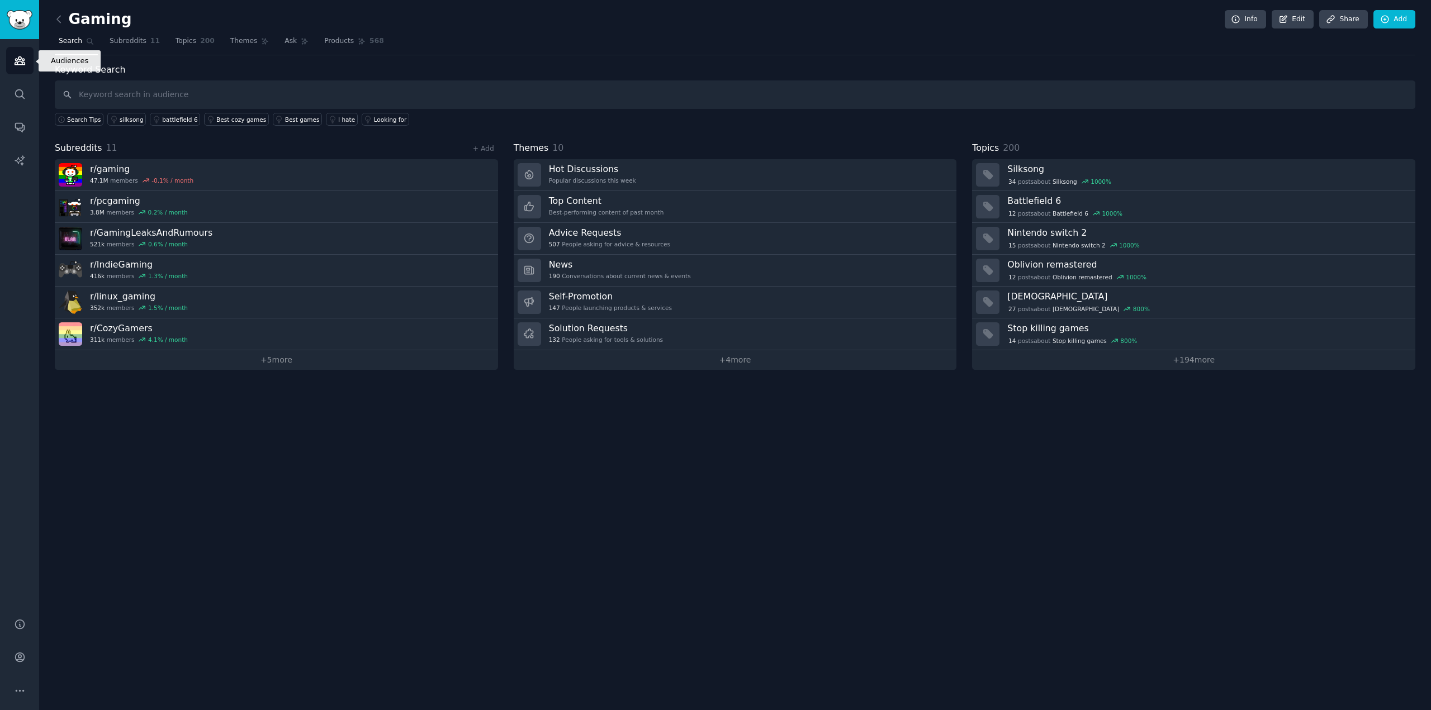
click at [23, 55] on icon "Sidebar" at bounding box center [20, 61] width 12 height 12
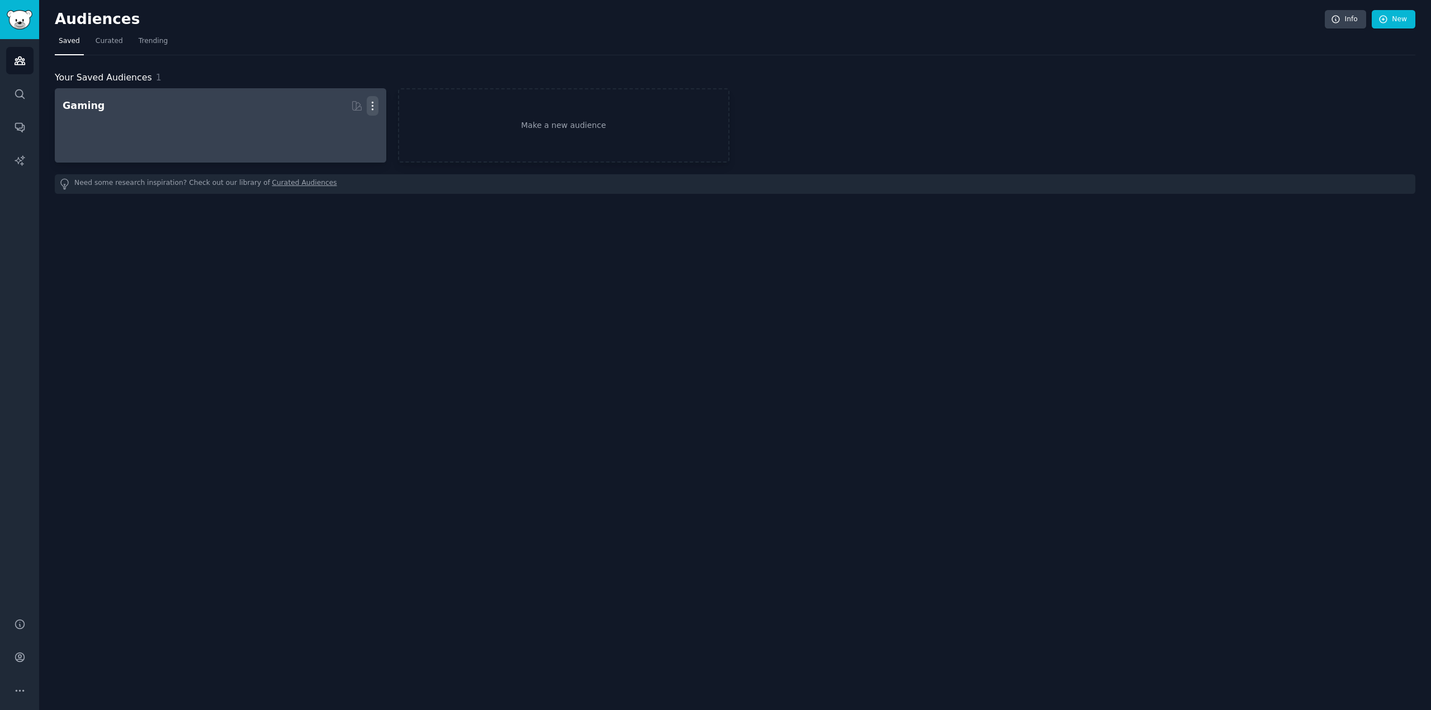
click at [369, 106] on icon "button" at bounding box center [373, 106] width 12 height 12
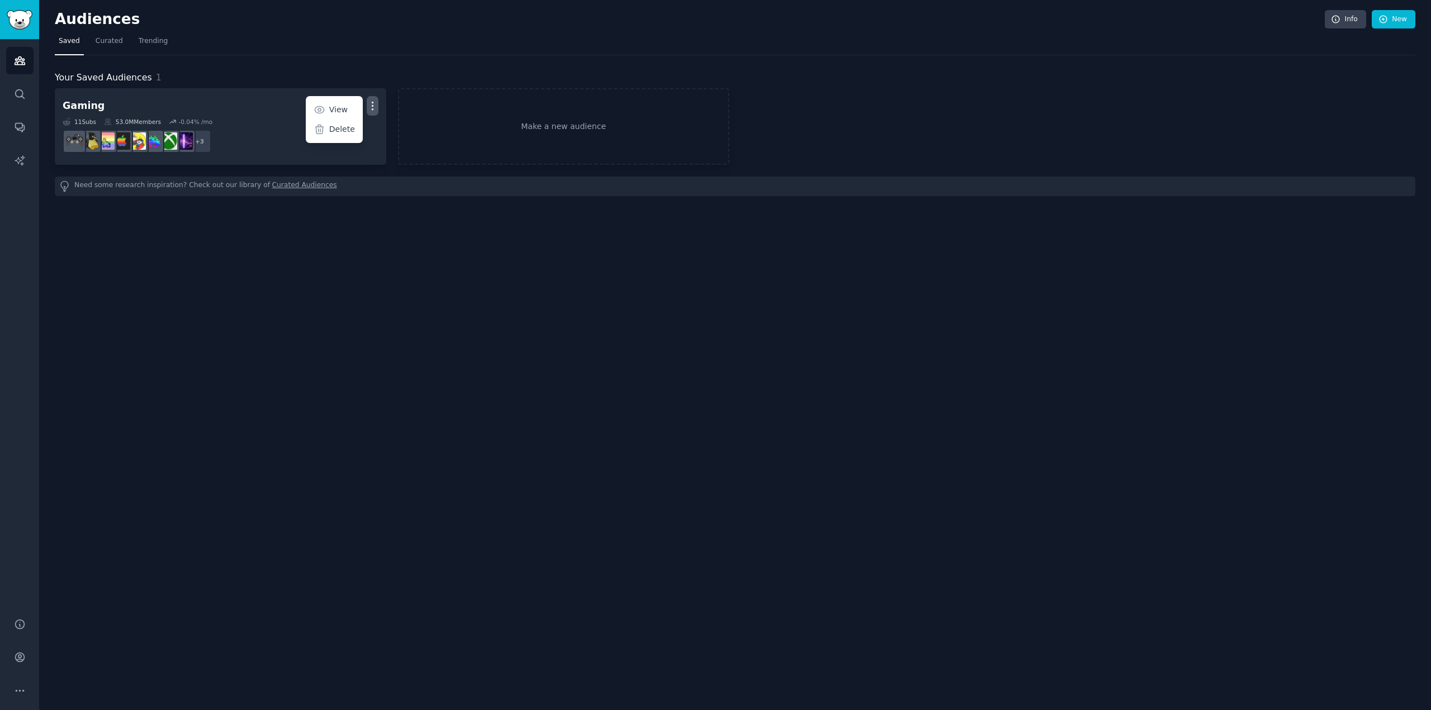
click at [348, 128] on p "Delete" at bounding box center [342, 130] width 26 height 12
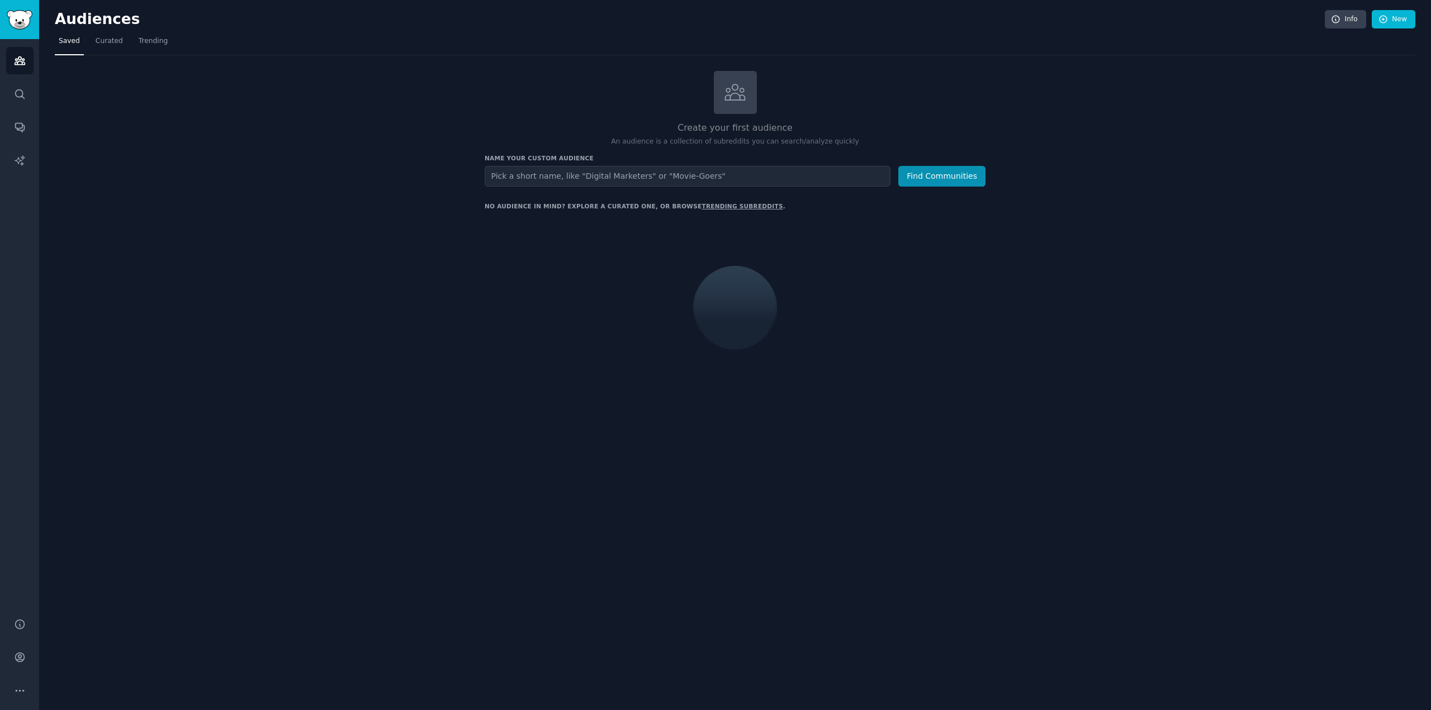
click at [636, 164] on div "Name your custom audience Audience Name Find Communities" at bounding box center [735, 170] width 501 height 32
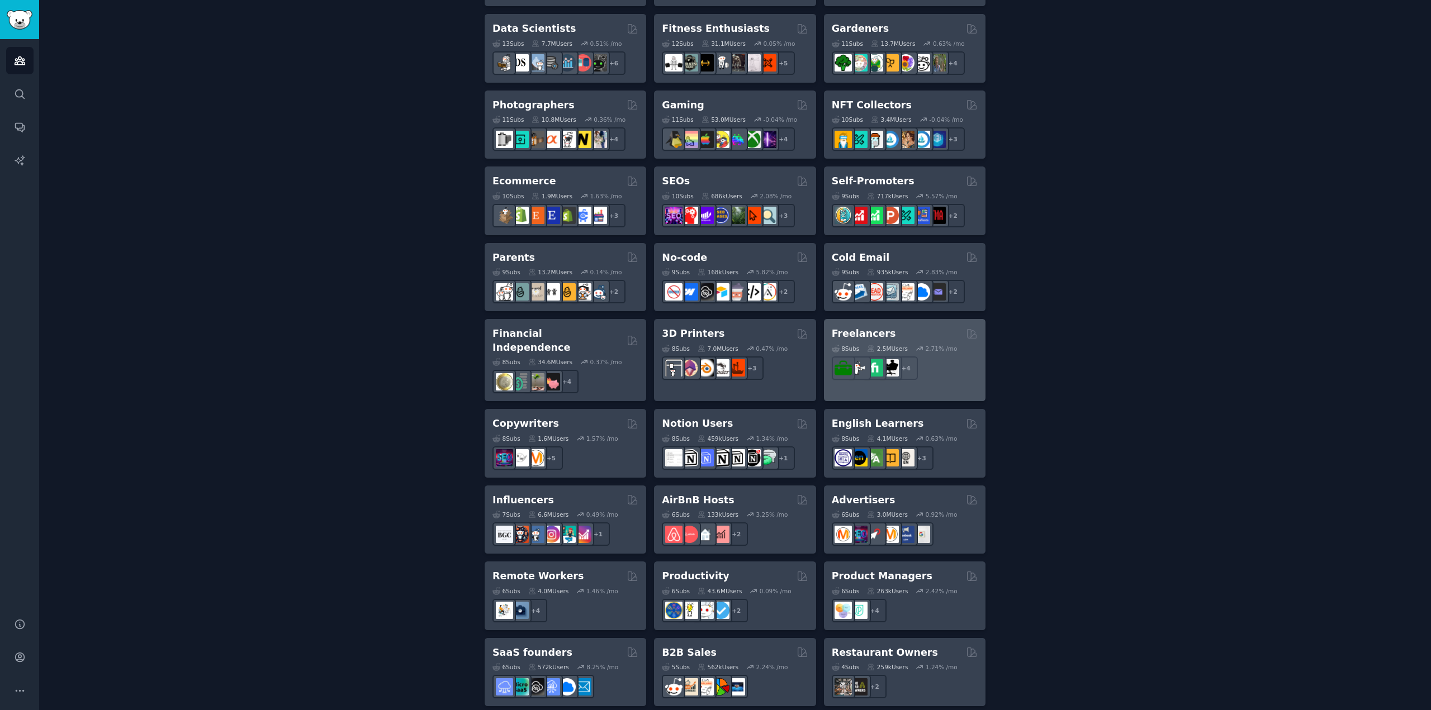
scroll to position [578, 0]
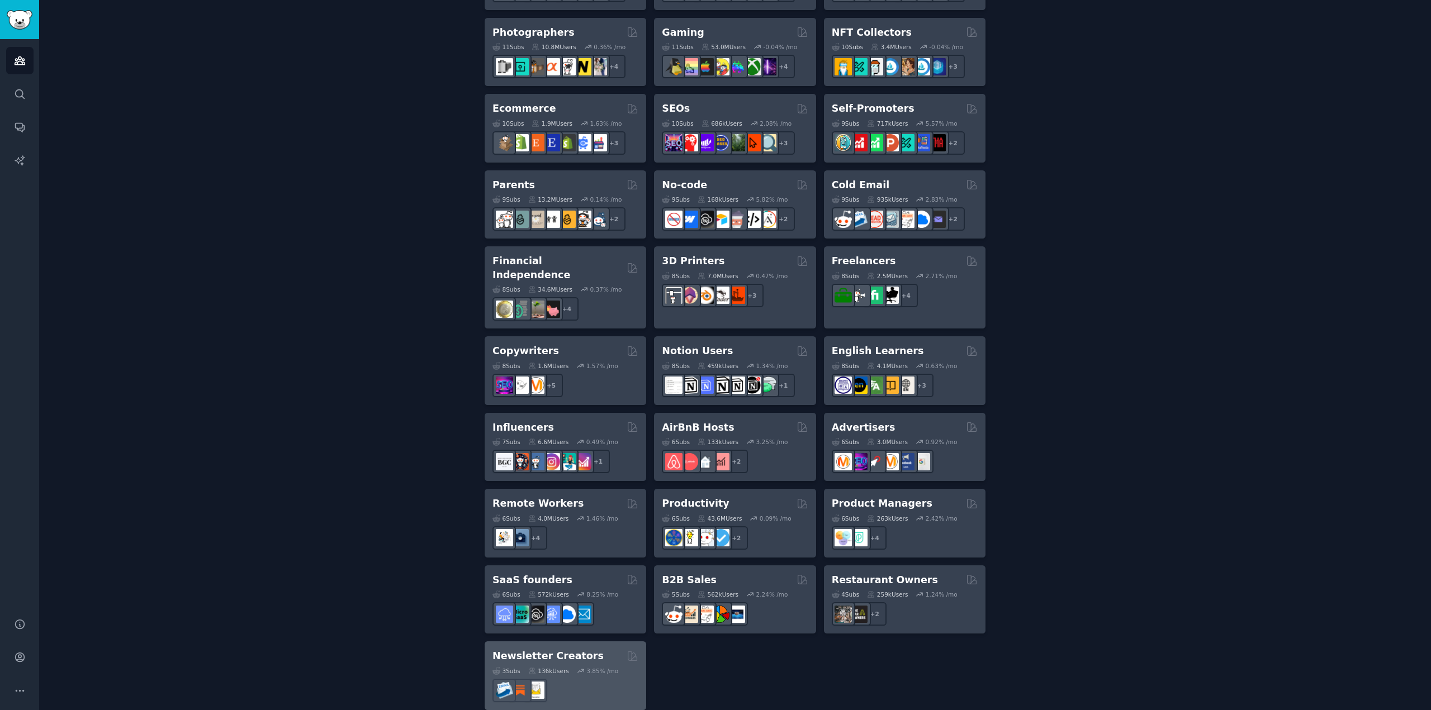
click at [582, 649] on div "Newsletter Creators Curated by GummySearch" at bounding box center [565, 656] width 146 height 14
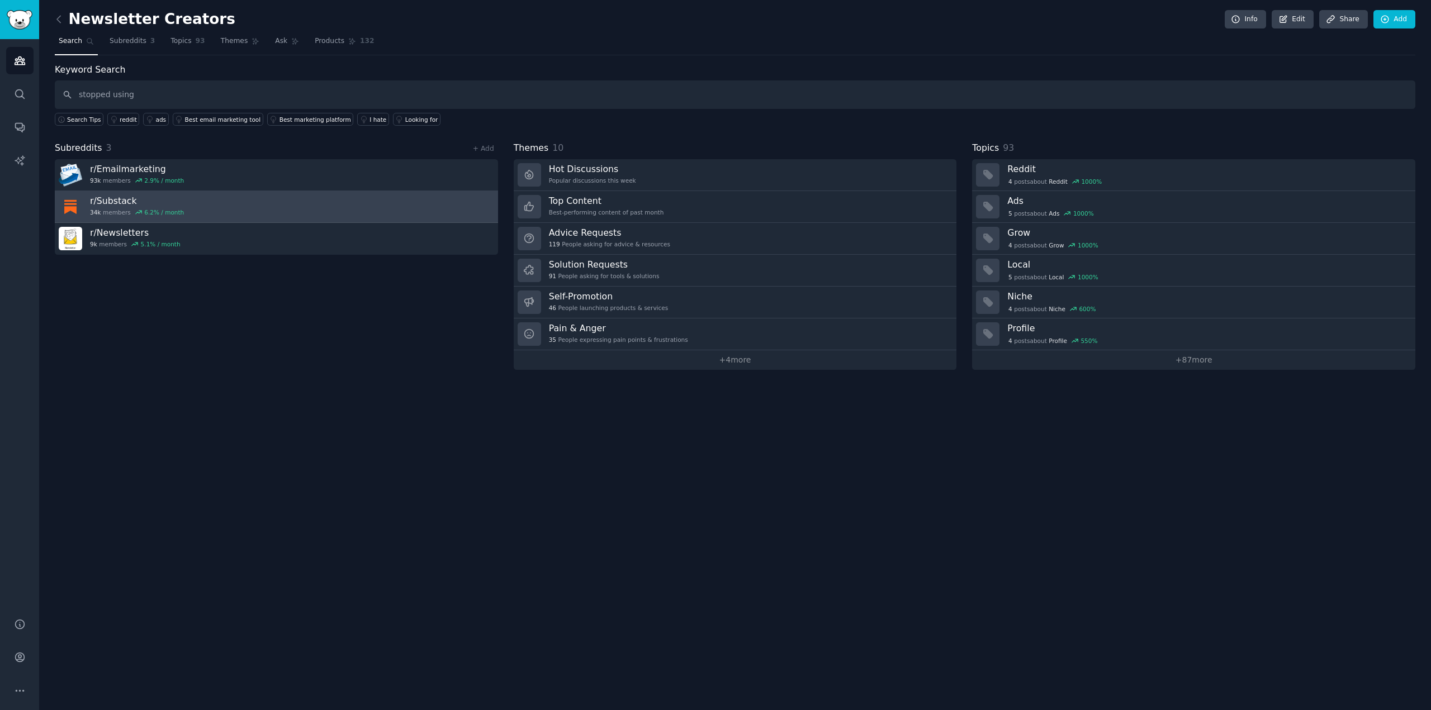
type input "stopped using"
